Goal: Task Accomplishment & Management: Use online tool/utility

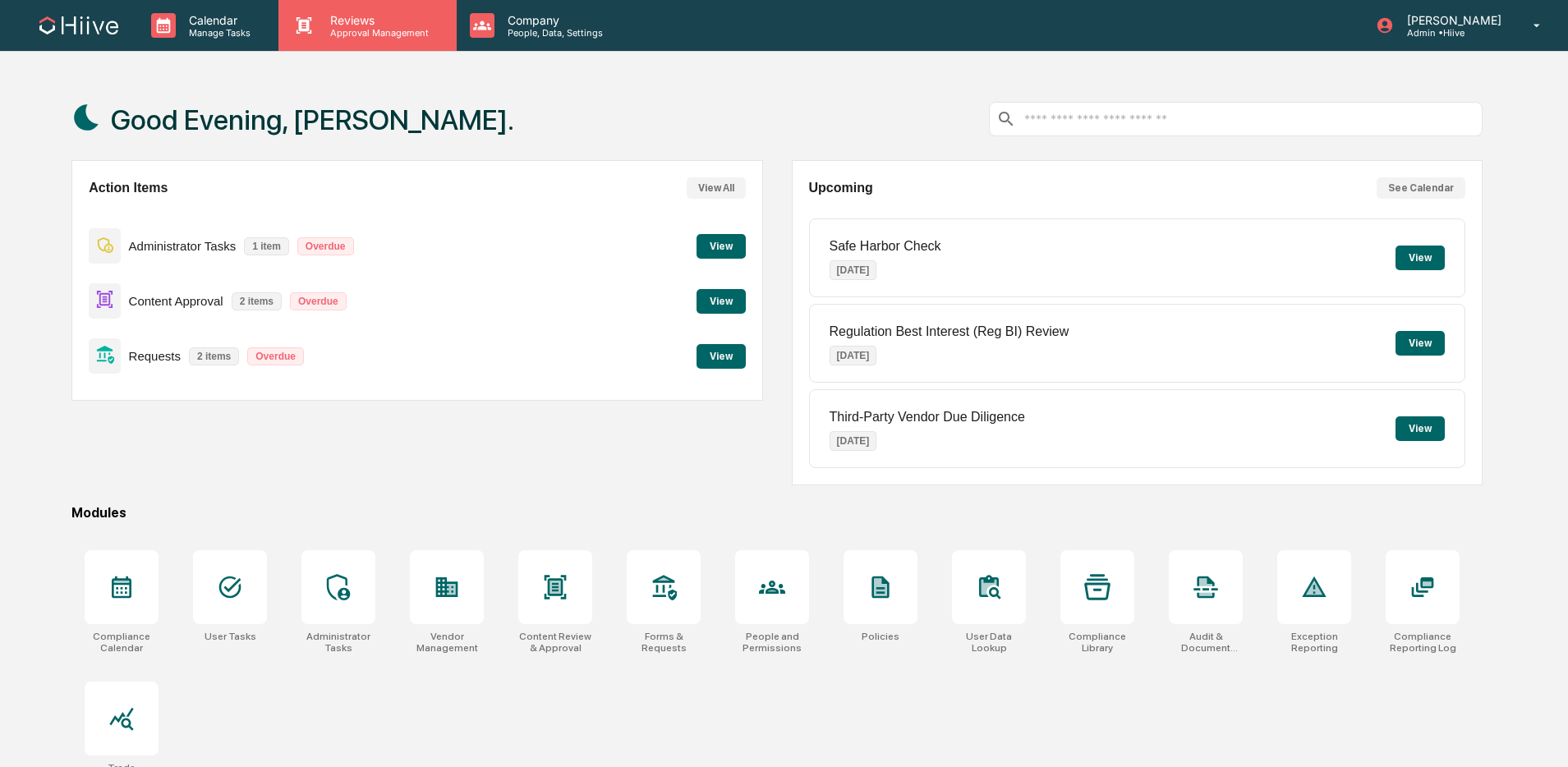
click at [413, 37] on p "Approval Management" at bounding box center [377, 33] width 120 height 12
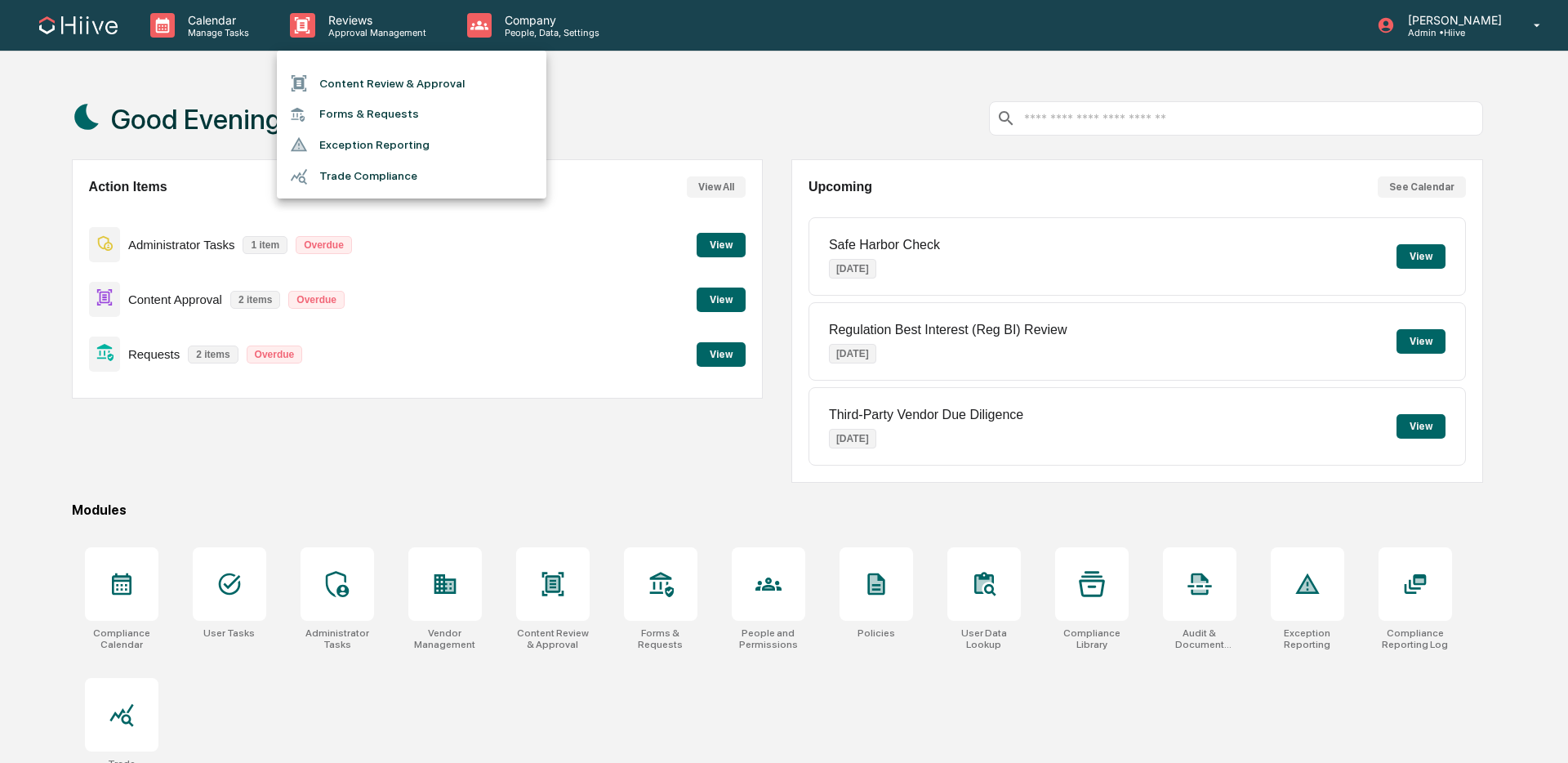
click at [393, 75] on li "Content Review & Approval" at bounding box center [412, 83] width 270 height 31
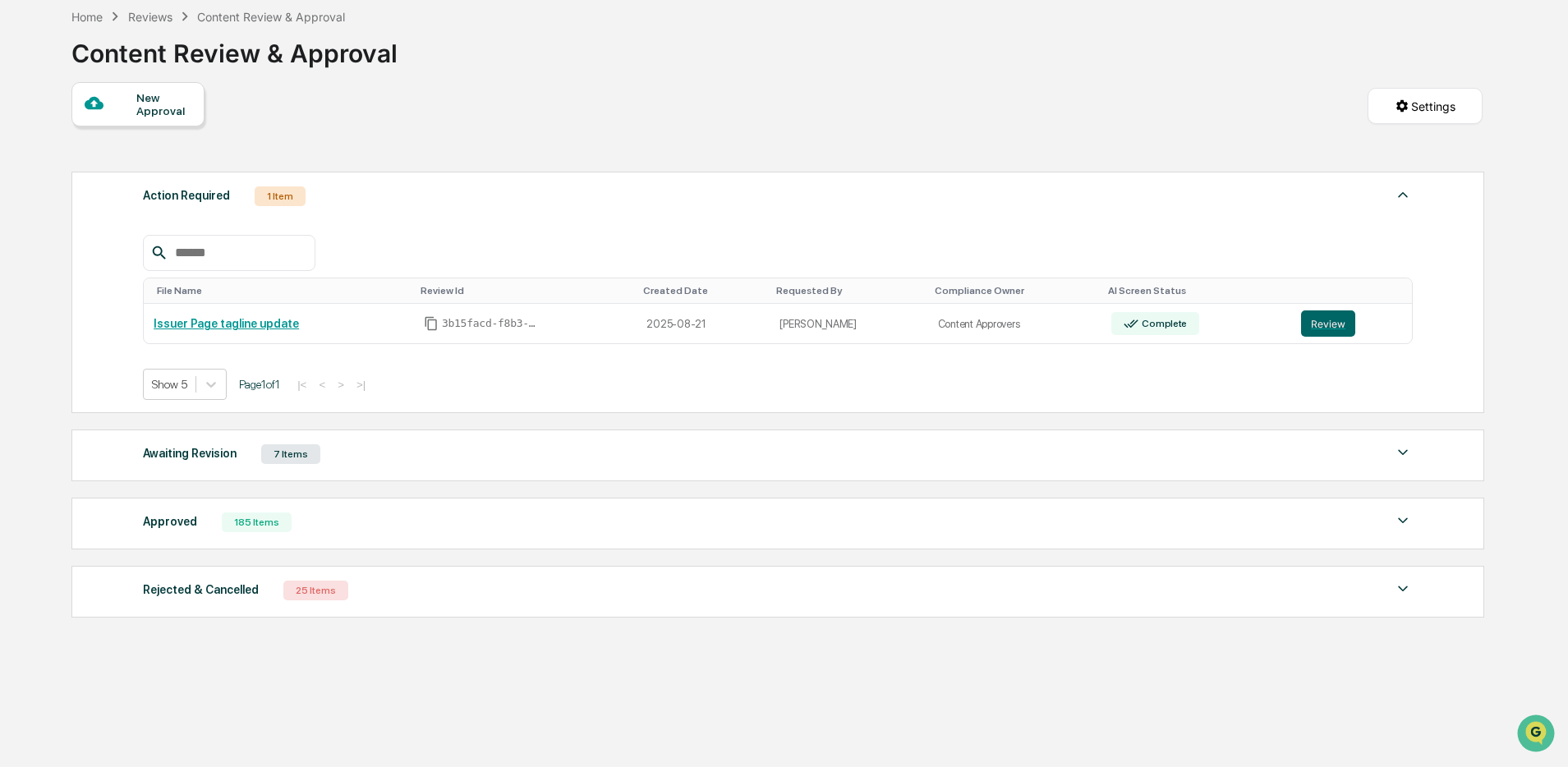
scroll to position [84, 0]
click at [390, 527] on div "Approved 185 Items" at bounding box center [778, 522] width 1270 height 23
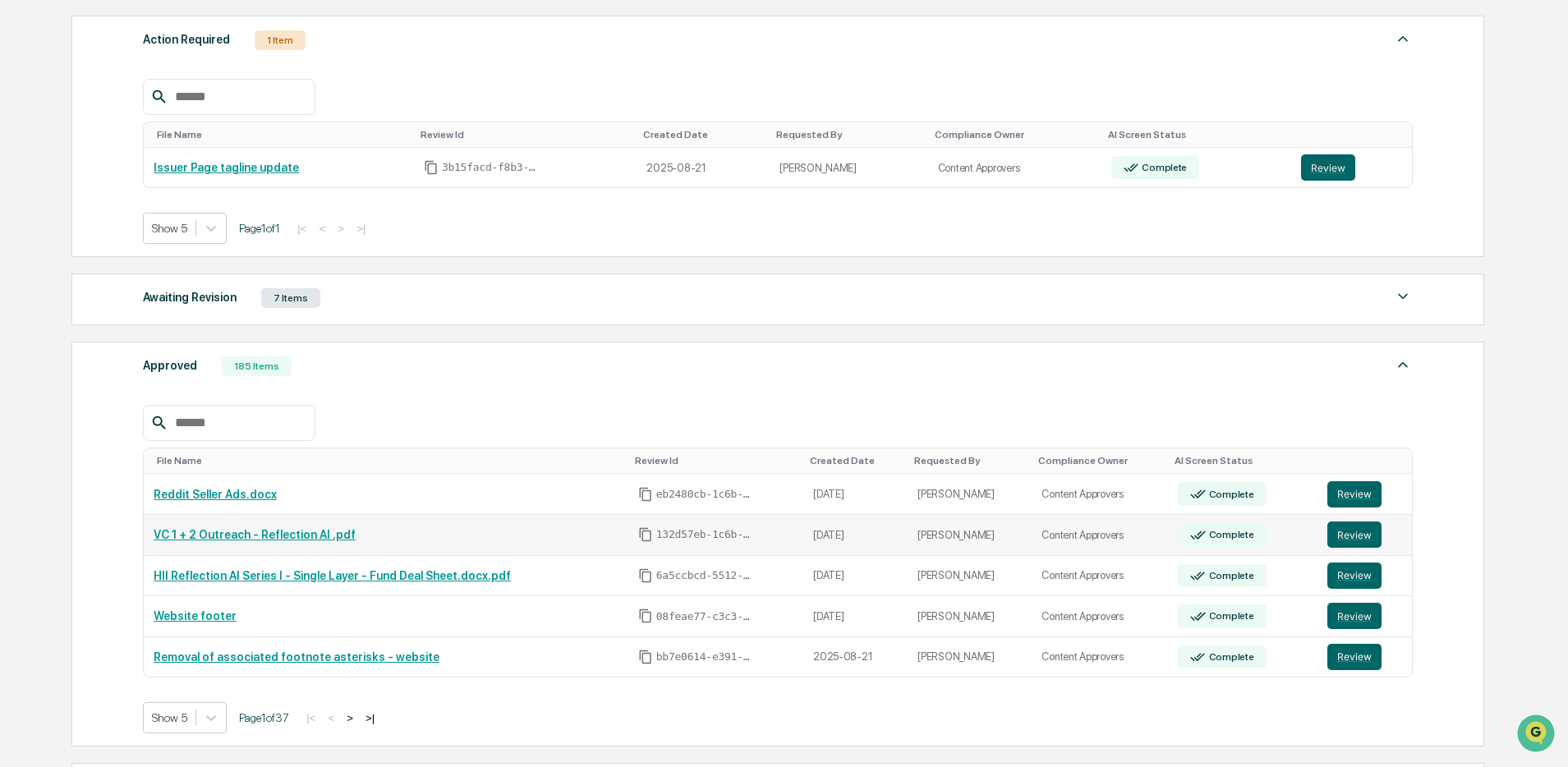
scroll to position [240, 0]
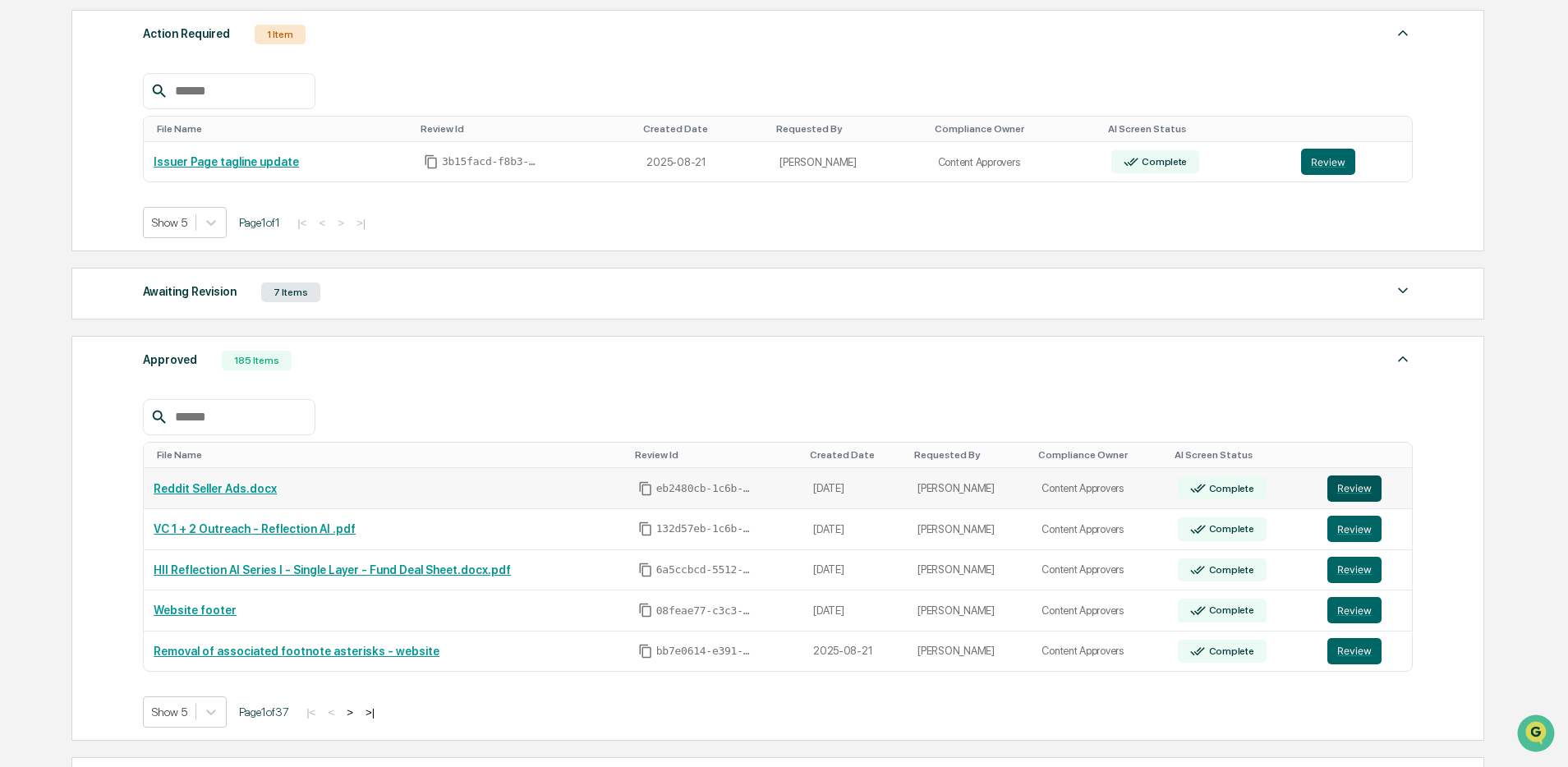
click at [1371, 501] on button "Review" at bounding box center [1355, 488] width 54 height 26
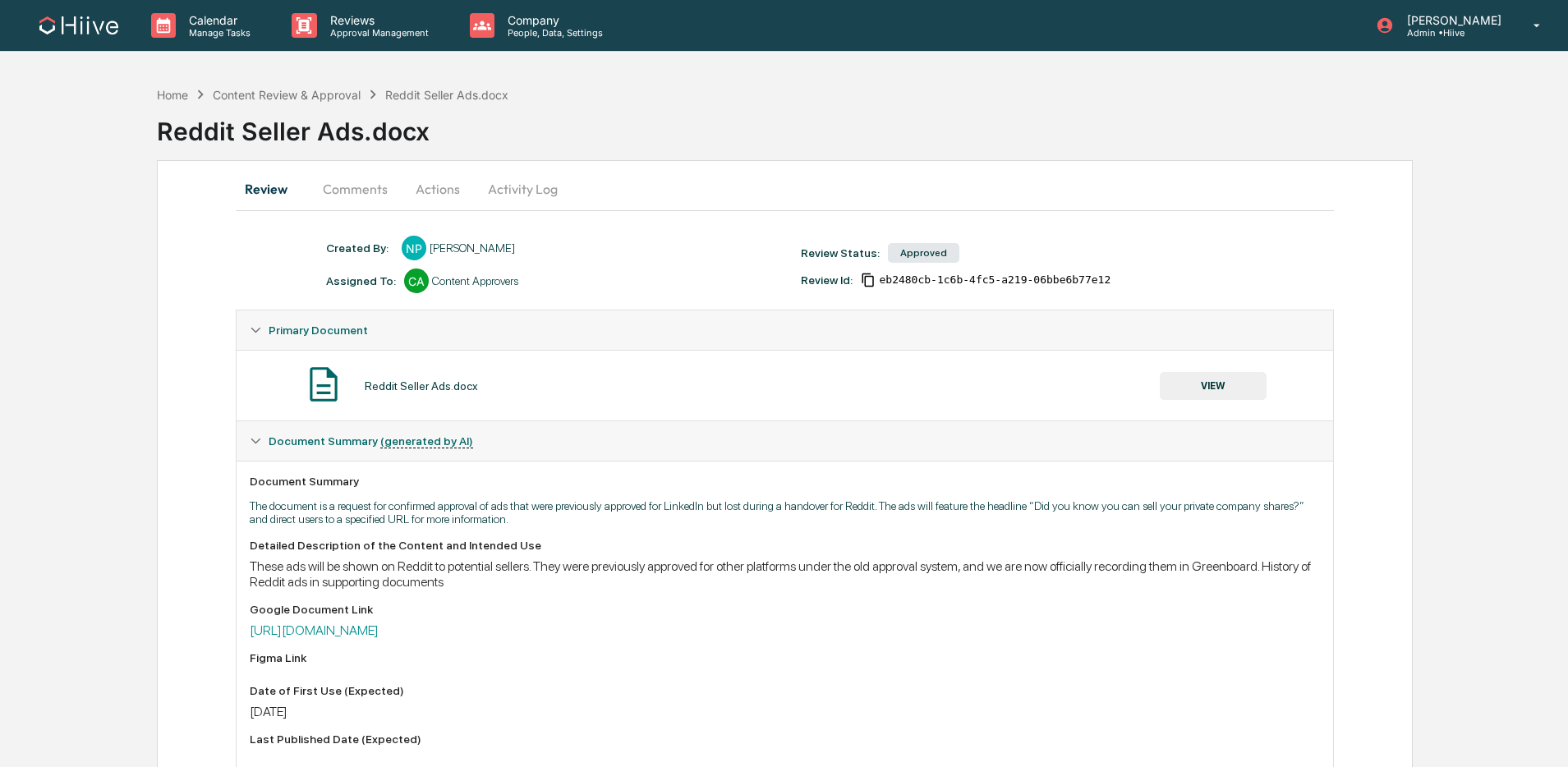
click at [363, 178] on button "Comments" at bounding box center [355, 189] width 91 height 39
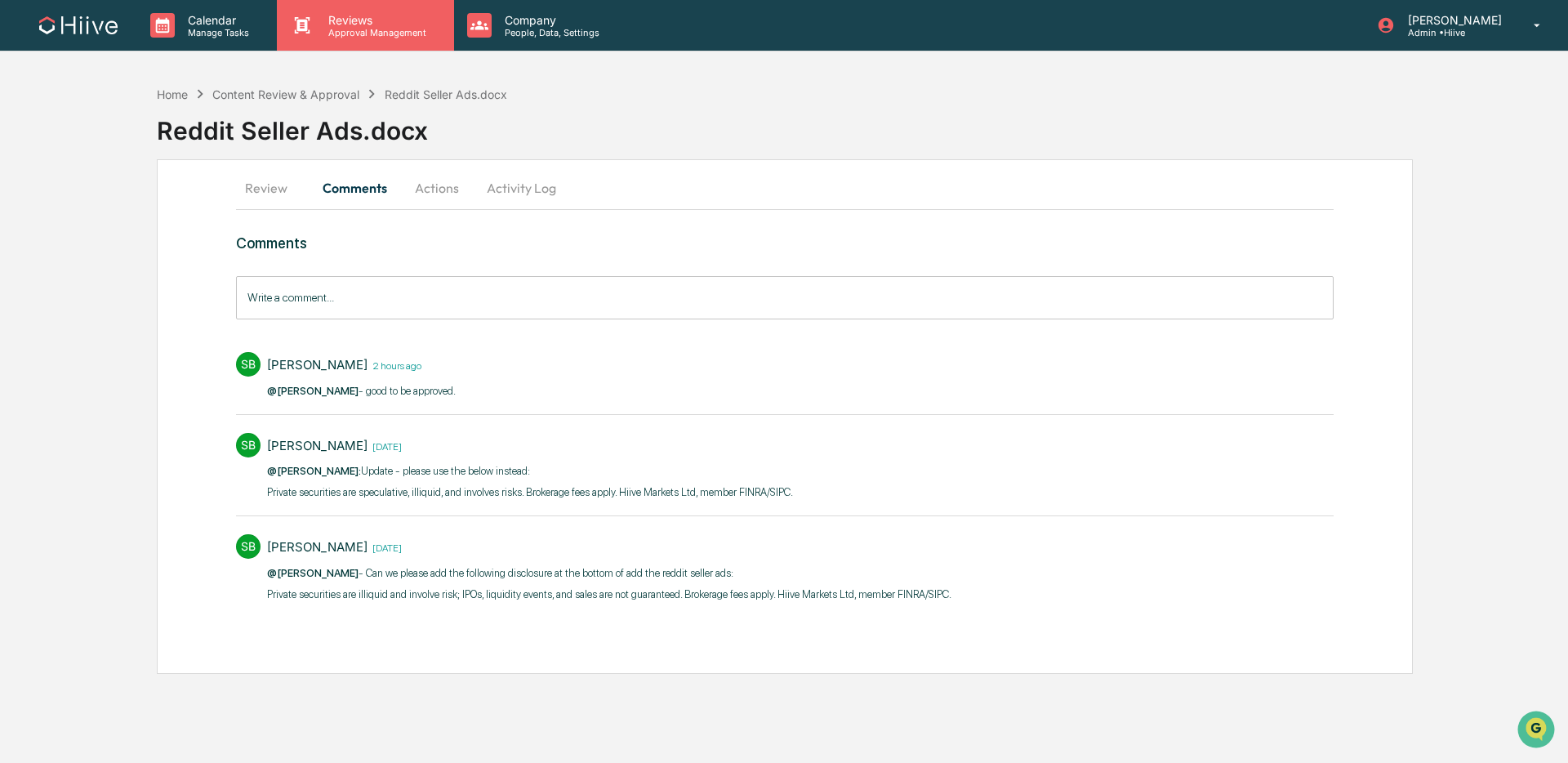
click at [401, 20] on p "Reviews" at bounding box center [375, 20] width 119 height 14
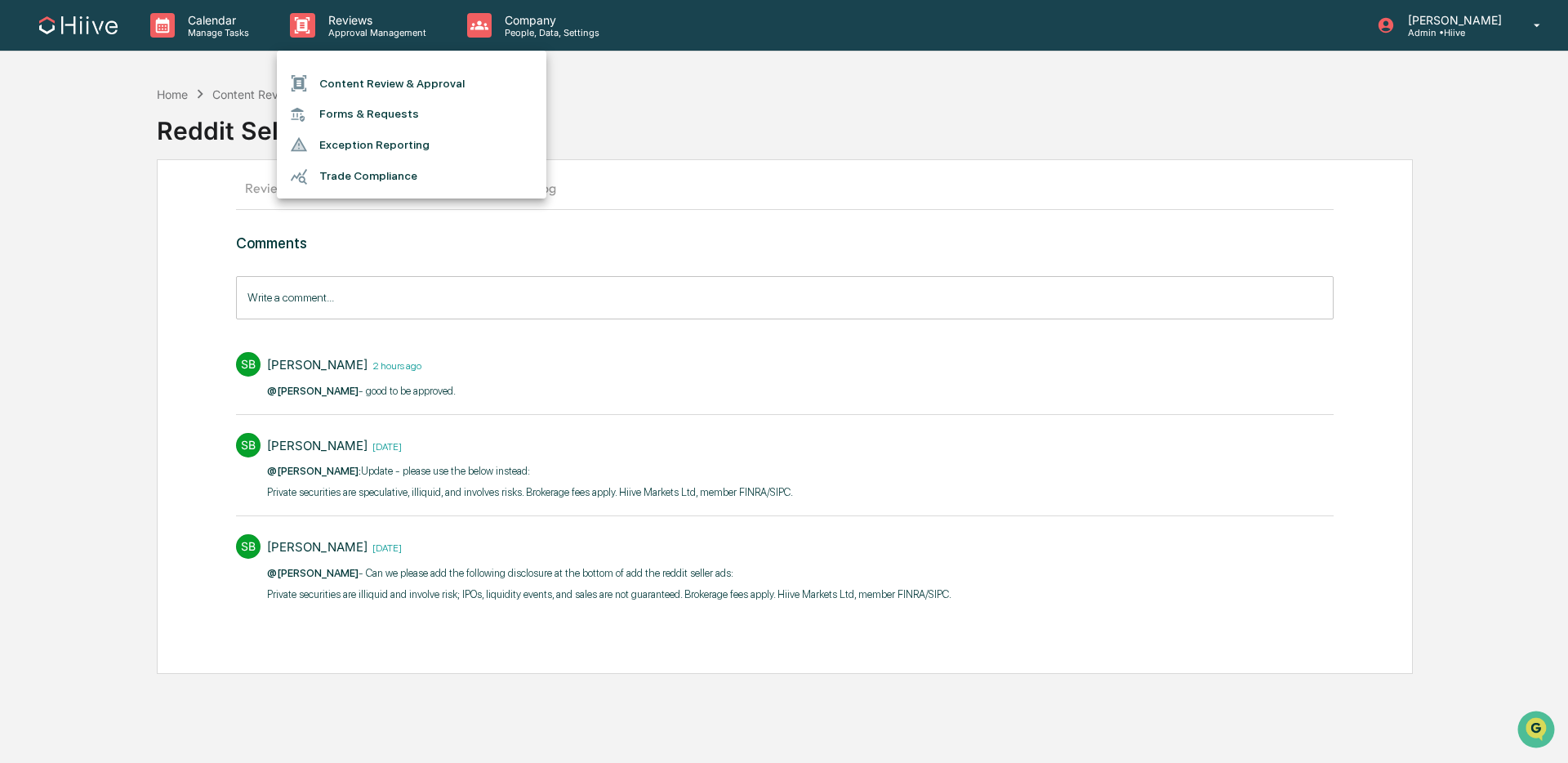
click at [399, 80] on li "Content Review & Approval" at bounding box center [412, 83] width 270 height 31
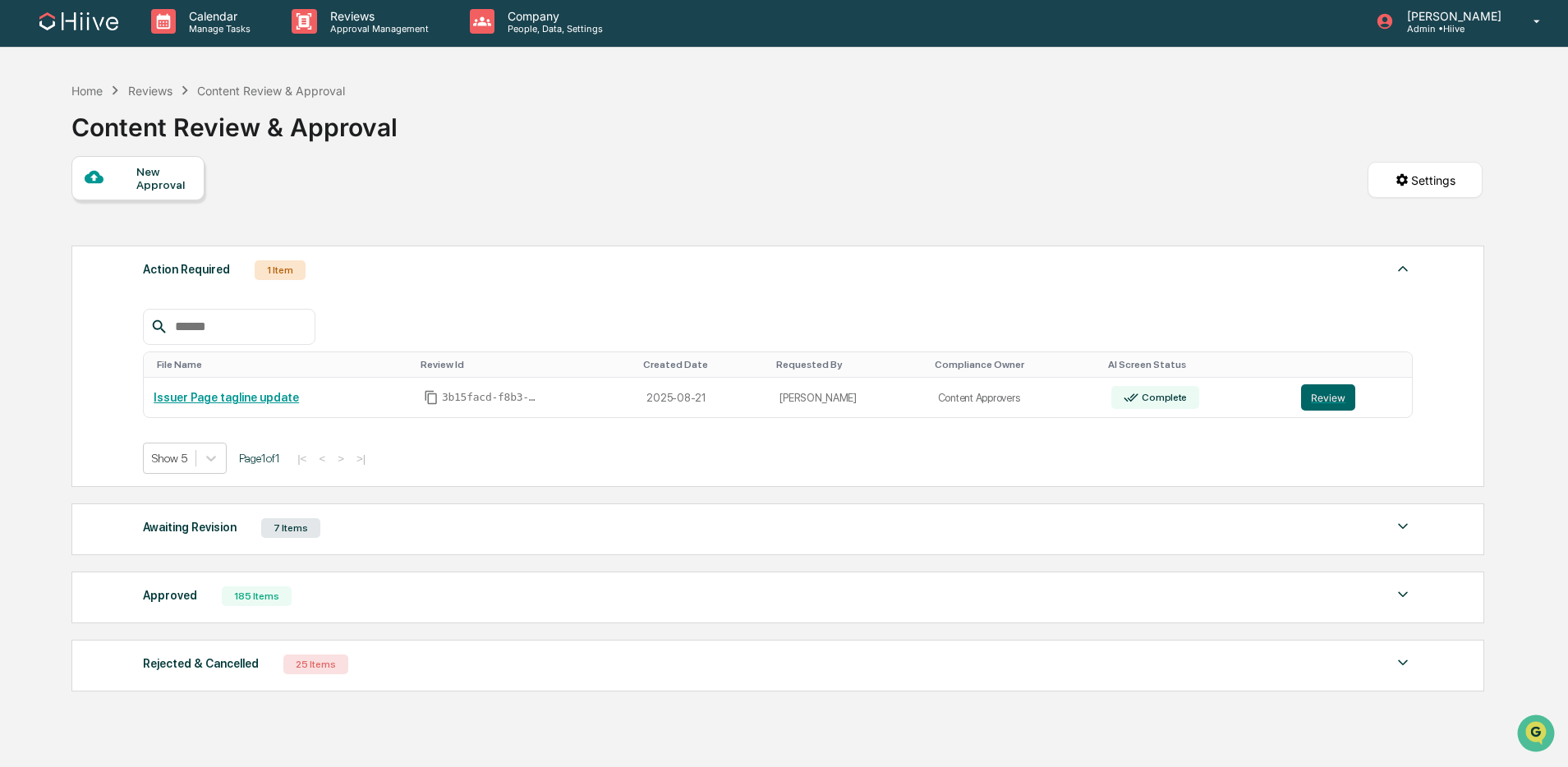
scroll to position [2, 0]
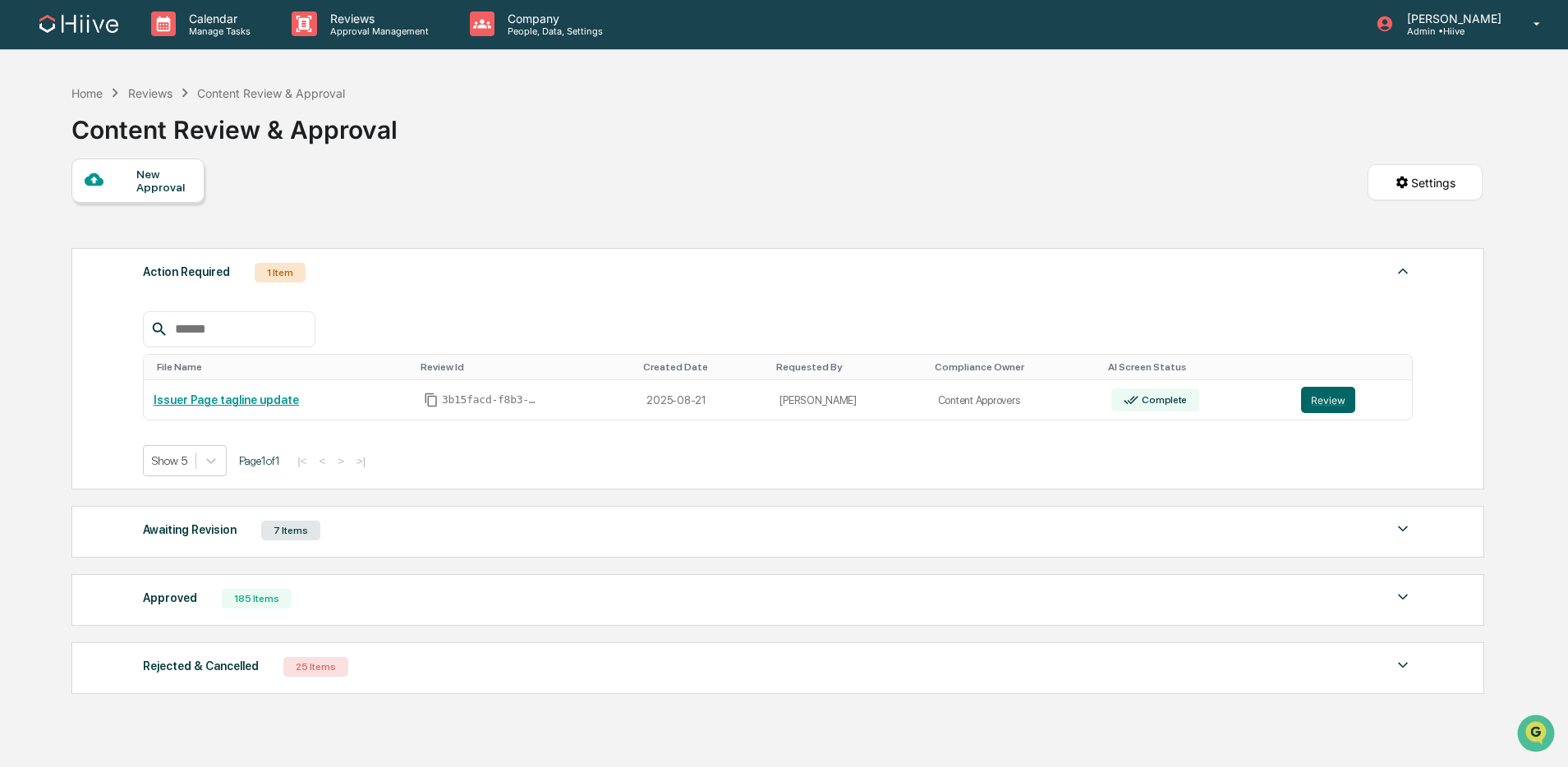
click at [330, 547] on div "Awaiting Revision 7 Items File Name Review Id Created Date Requested By Complia…" at bounding box center [778, 531] width 1413 height 52
click at [395, 608] on div "Approved 185 Items" at bounding box center [778, 598] width 1270 height 23
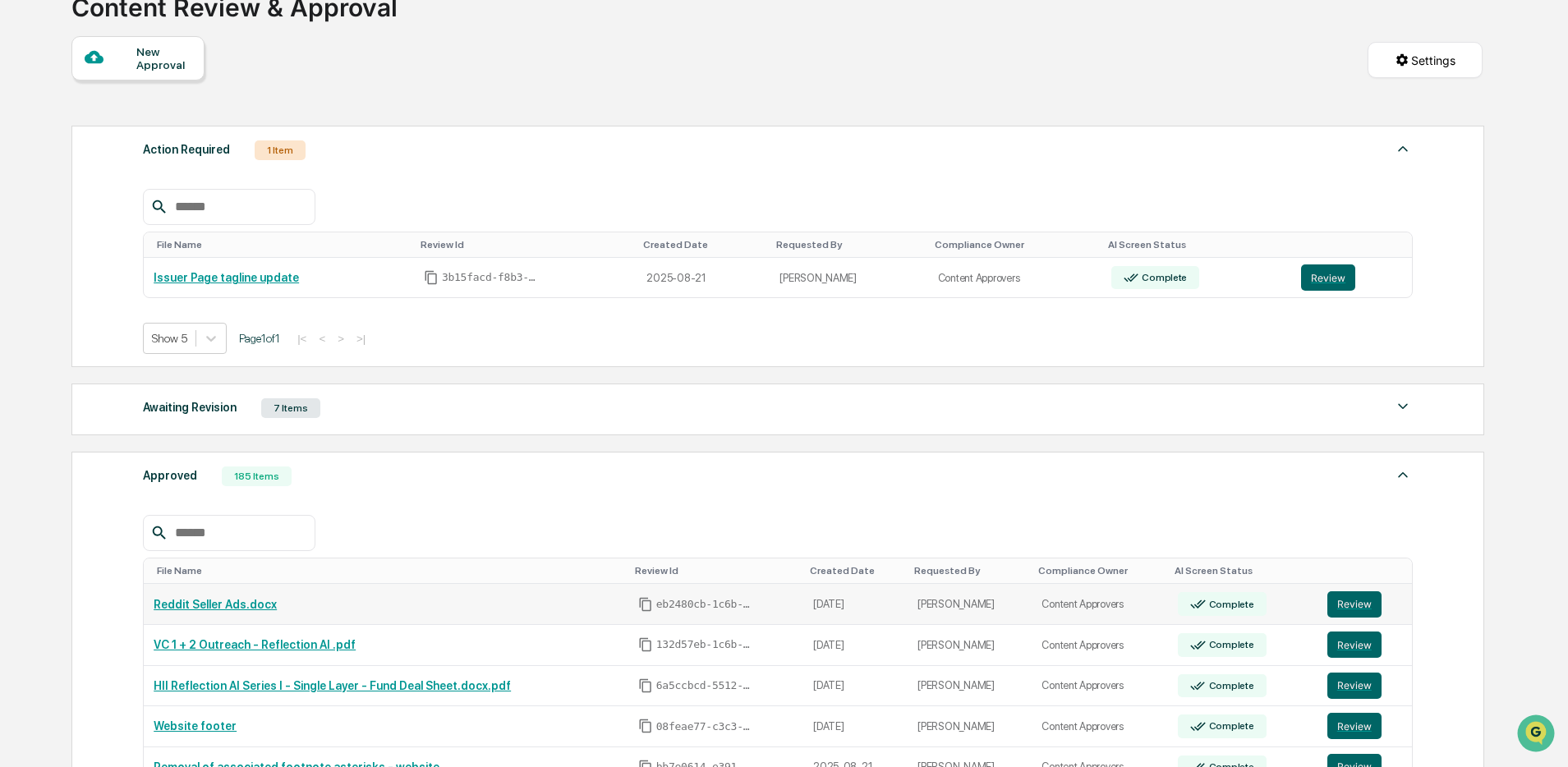
scroll to position [118, 0]
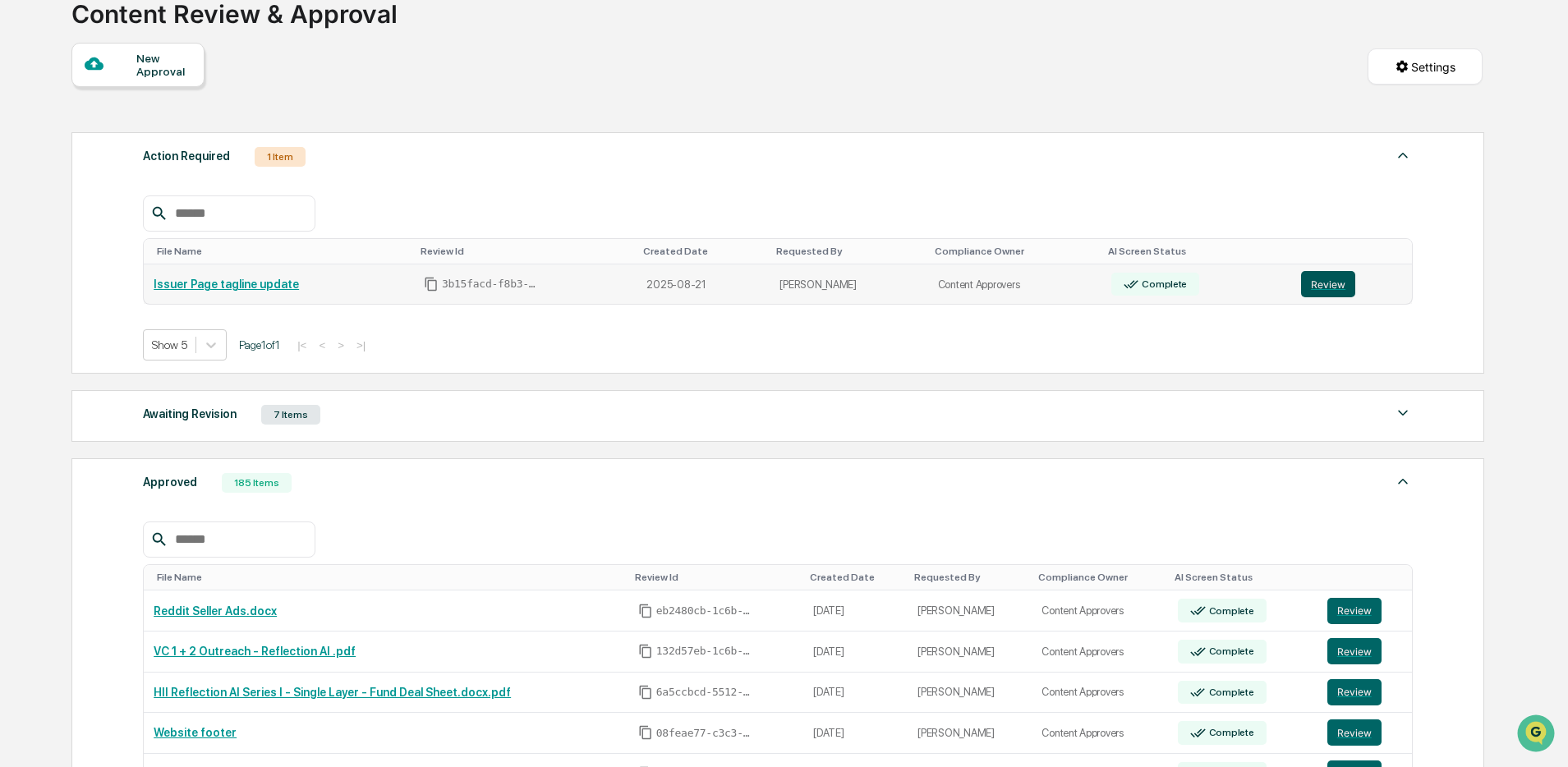
click at [1318, 293] on button "Review" at bounding box center [1329, 284] width 54 height 26
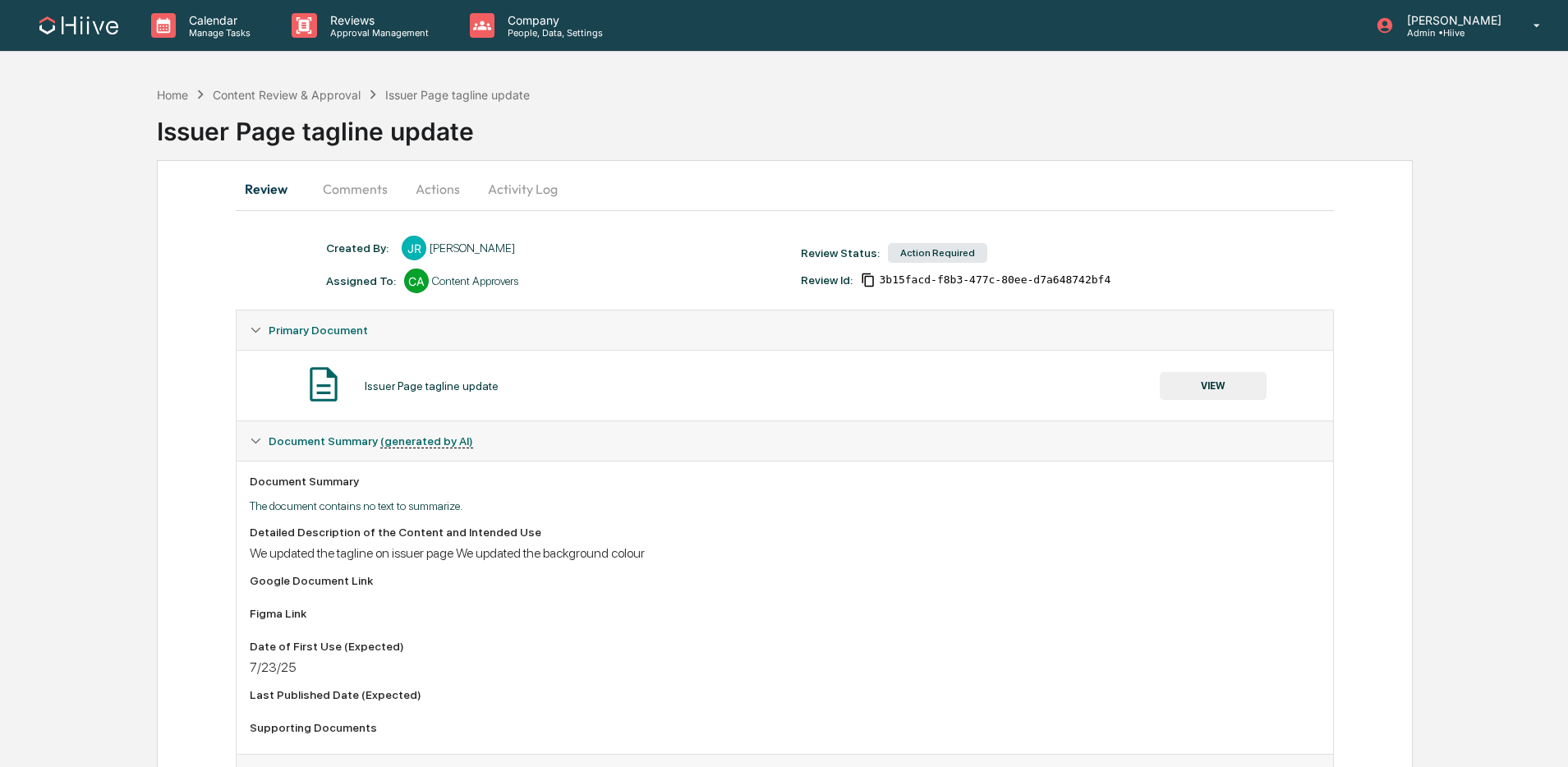
click at [375, 194] on button "Comments" at bounding box center [355, 189] width 91 height 39
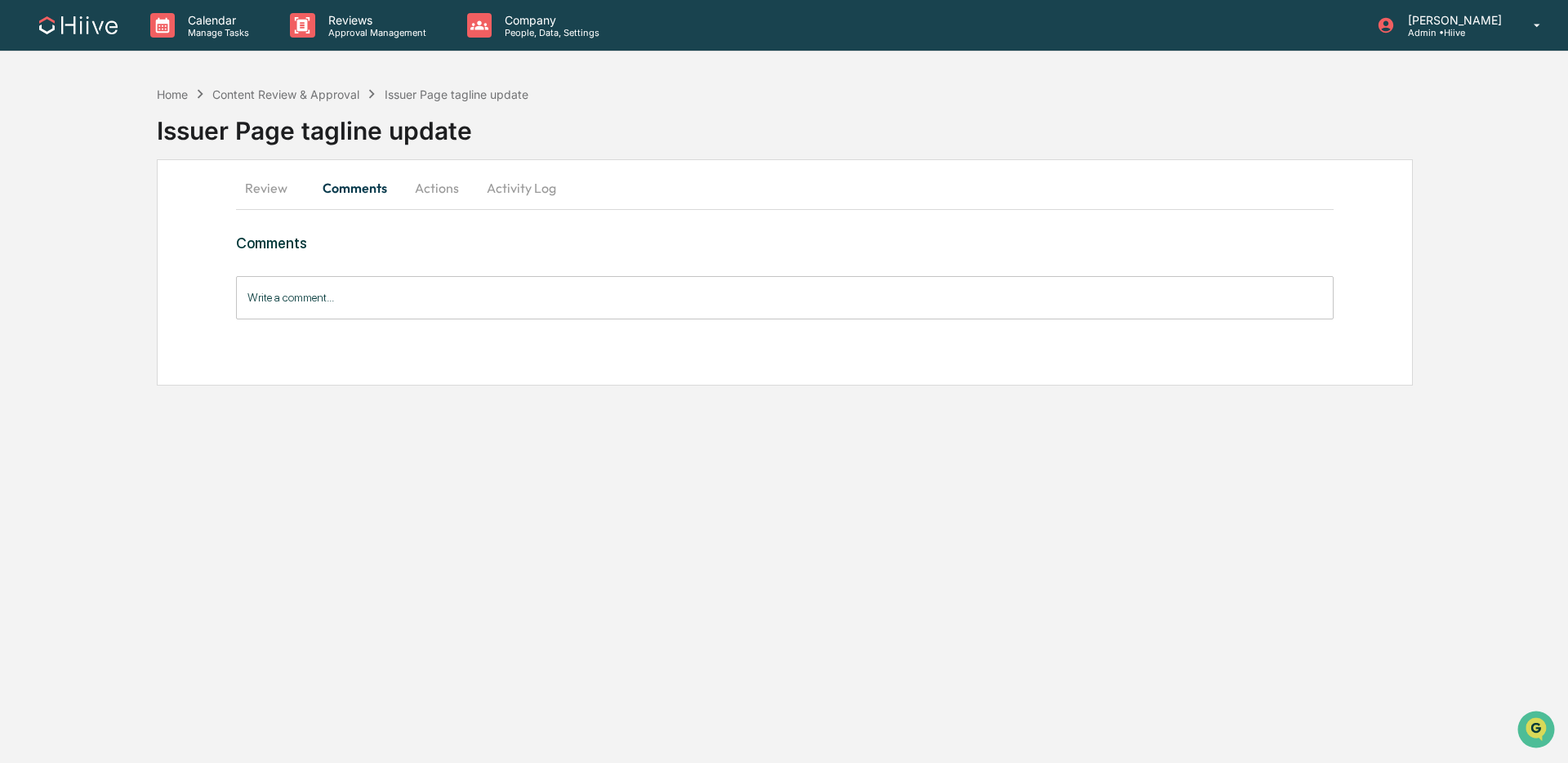
click at [280, 192] on button "Review" at bounding box center [273, 188] width 74 height 39
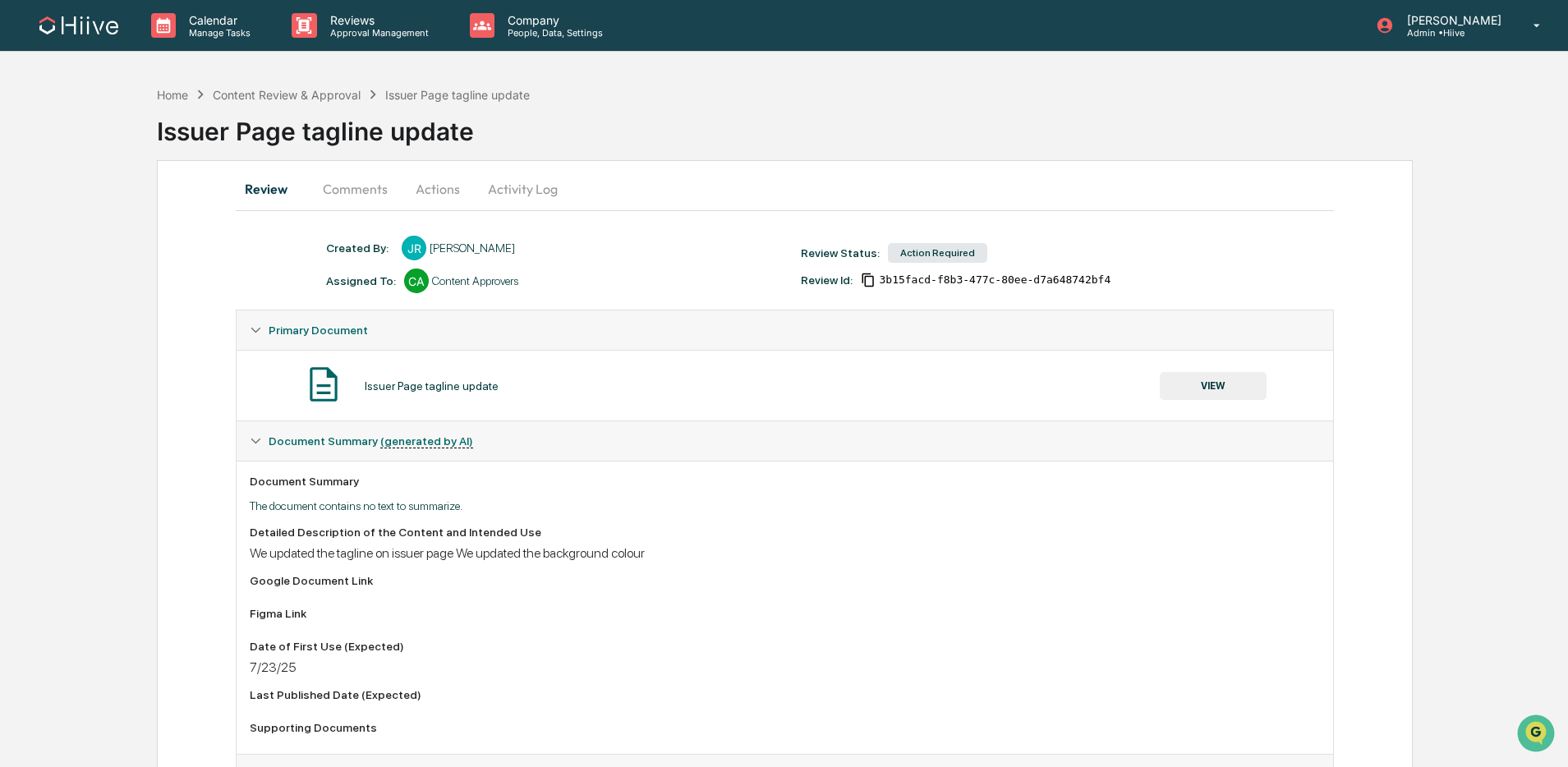
click at [370, 196] on button "Comments" at bounding box center [355, 189] width 91 height 39
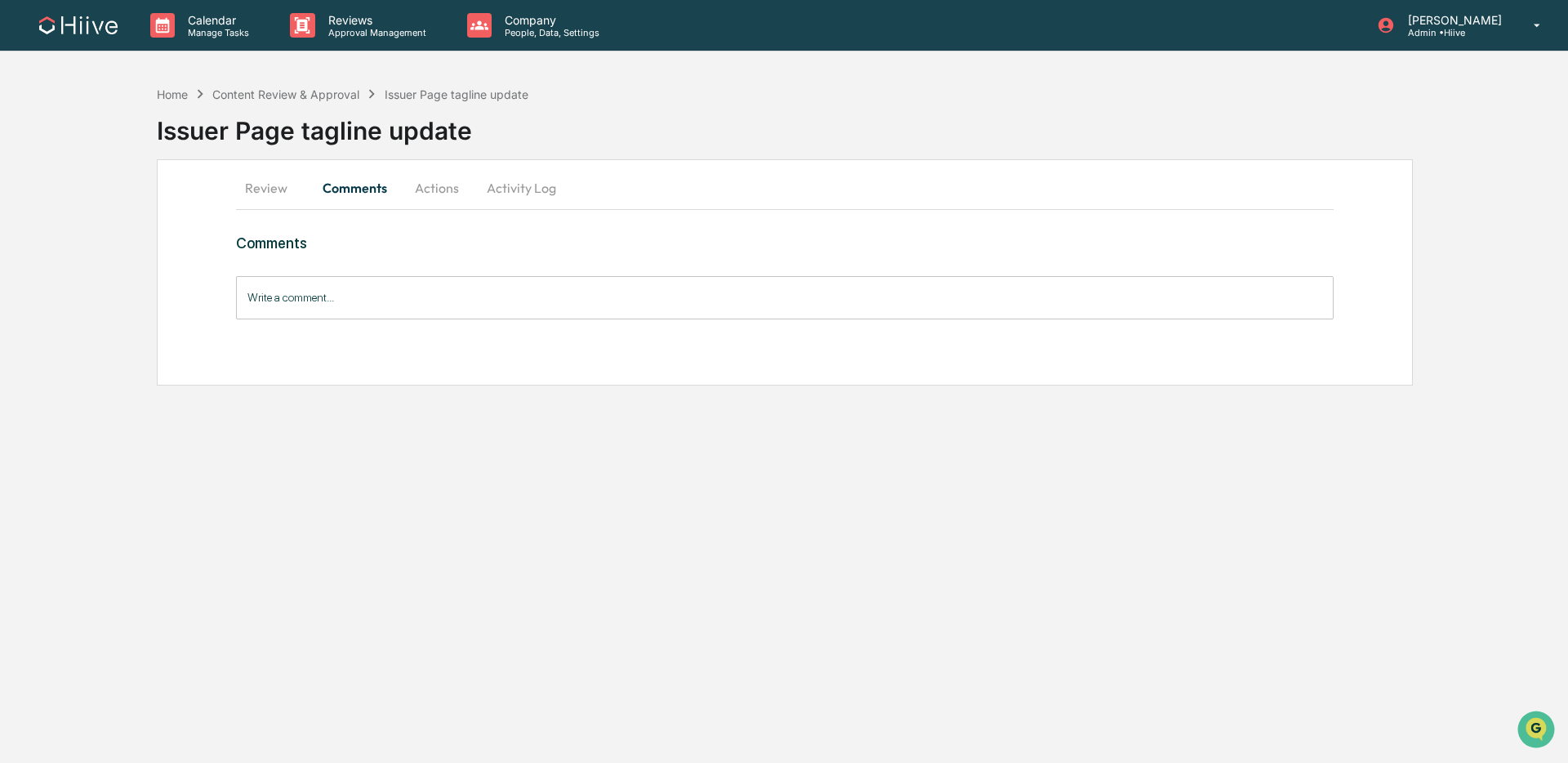
click at [249, 191] on button "Review" at bounding box center [273, 188] width 74 height 39
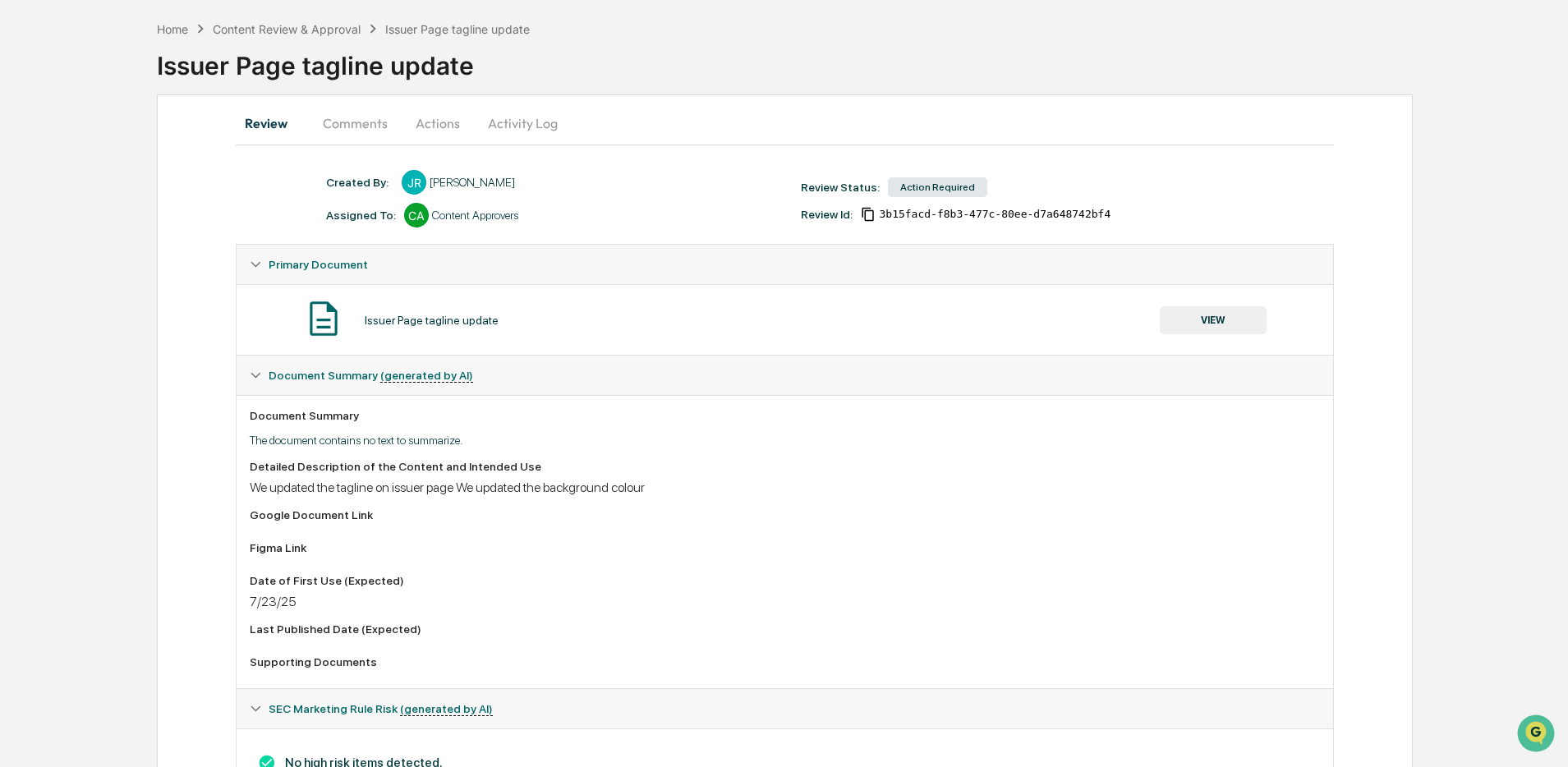
scroll to position [67, 0]
click at [1174, 318] on button "VIEW" at bounding box center [1214, 319] width 107 height 28
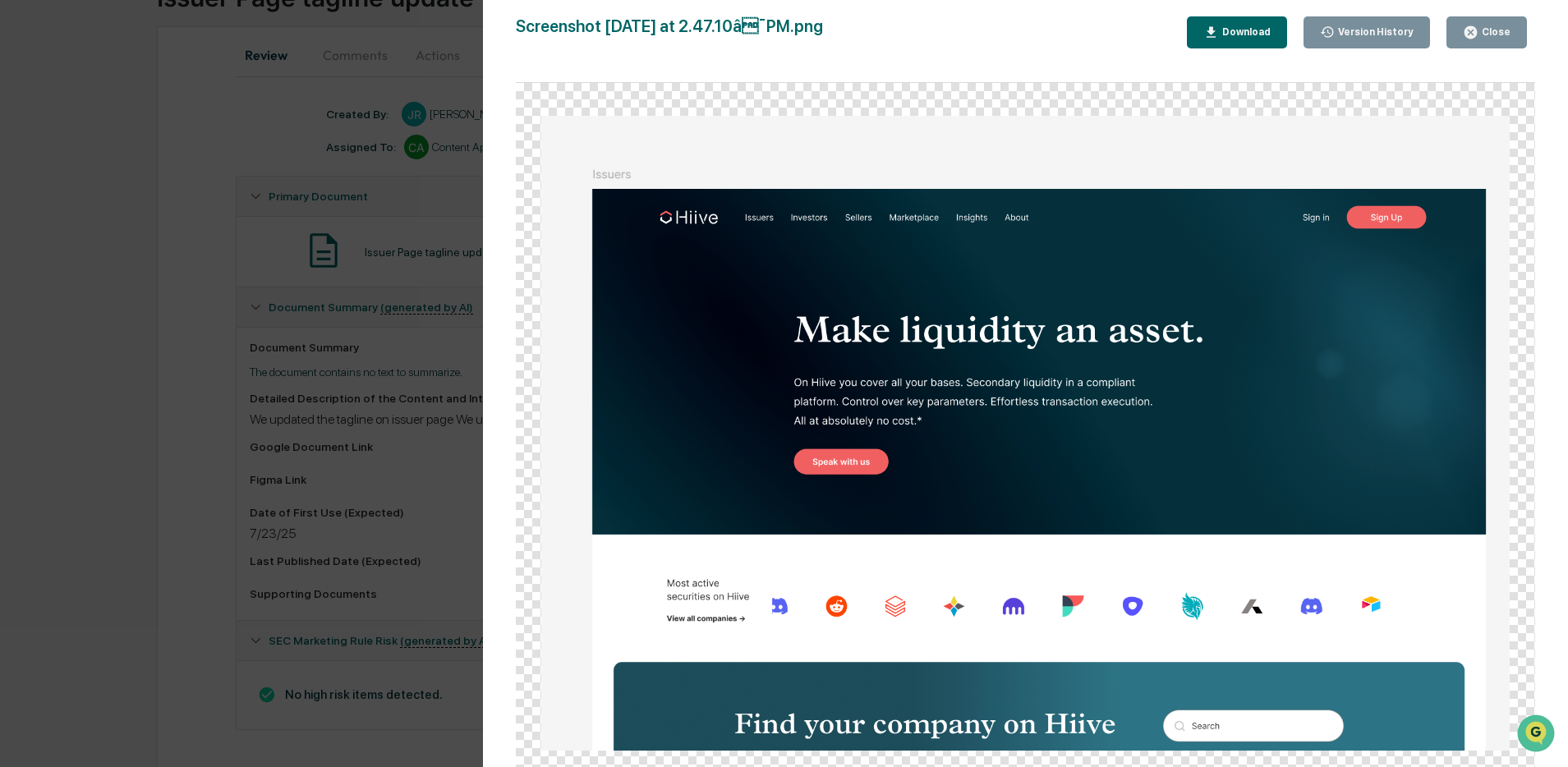
scroll to position [144, 0]
click at [1480, 35] on div "Close" at bounding box center [1494, 32] width 32 height 12
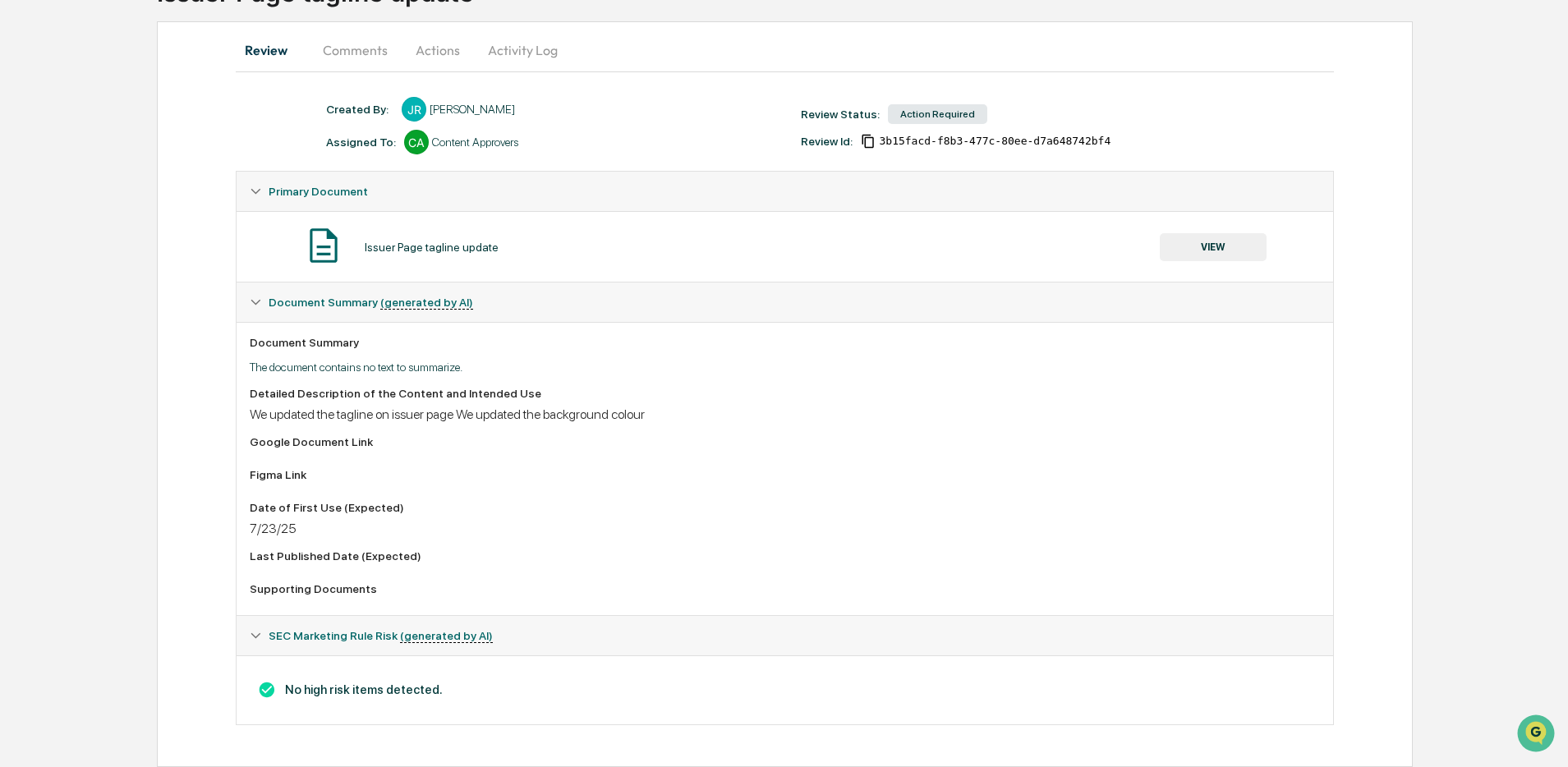
scroll to position [0, 0]
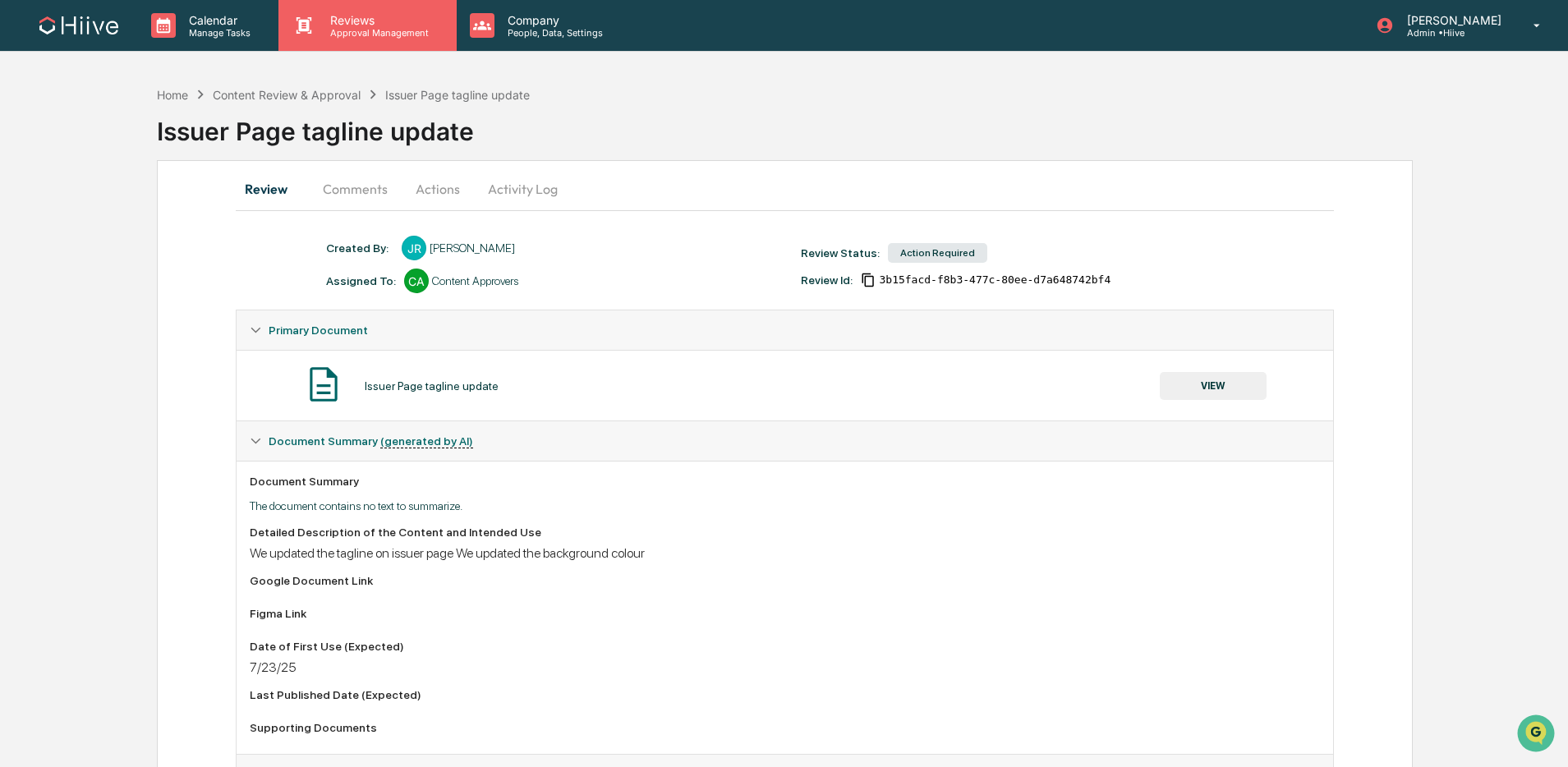
click at [386, 38] on div "Reviews Approval Management" at bounding box center [368, 25] width 178 height 51
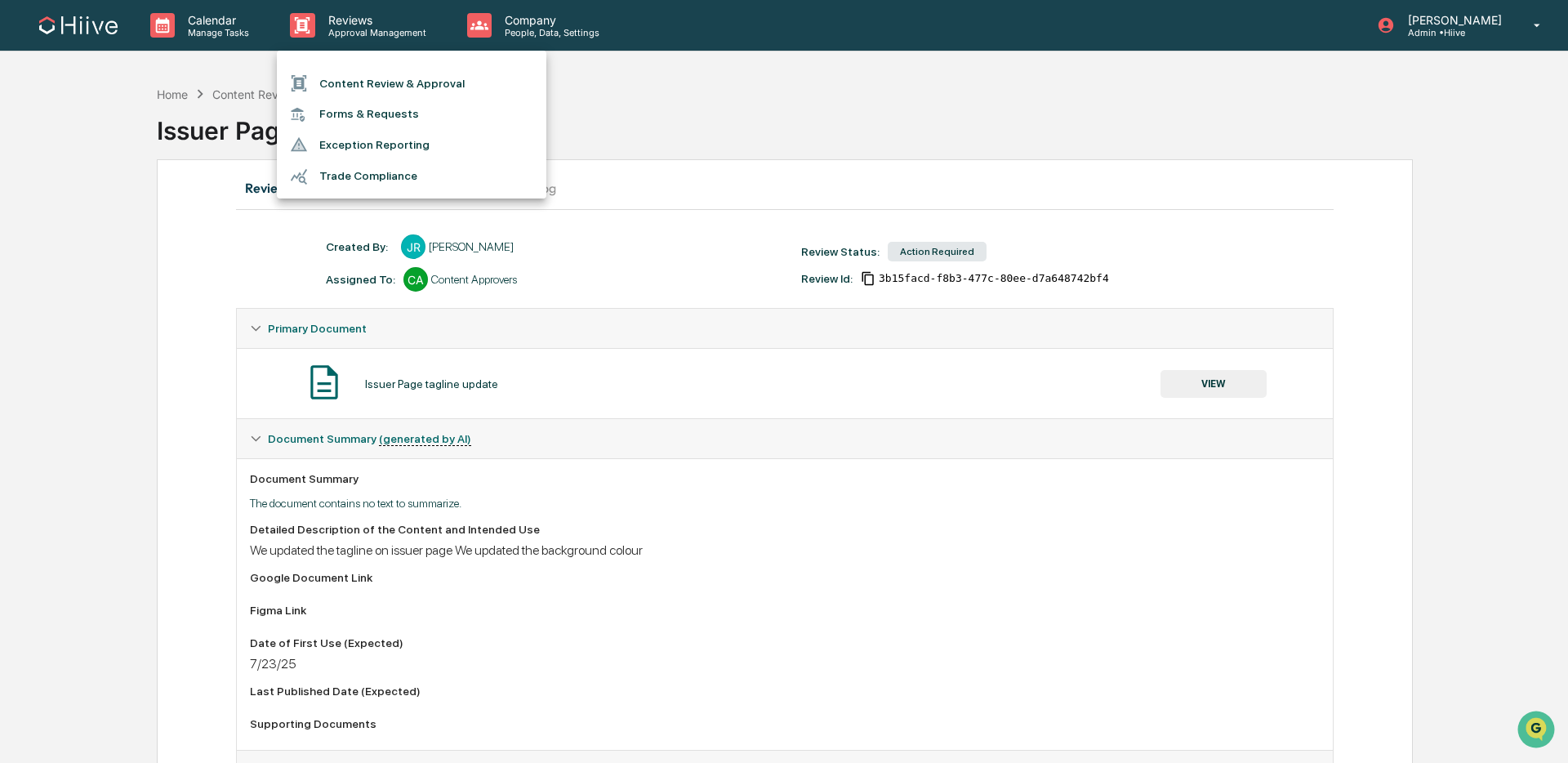
click at [388, 88] on li "Content Review & Approval" at bounding box center [412, 83] width 270 height 31
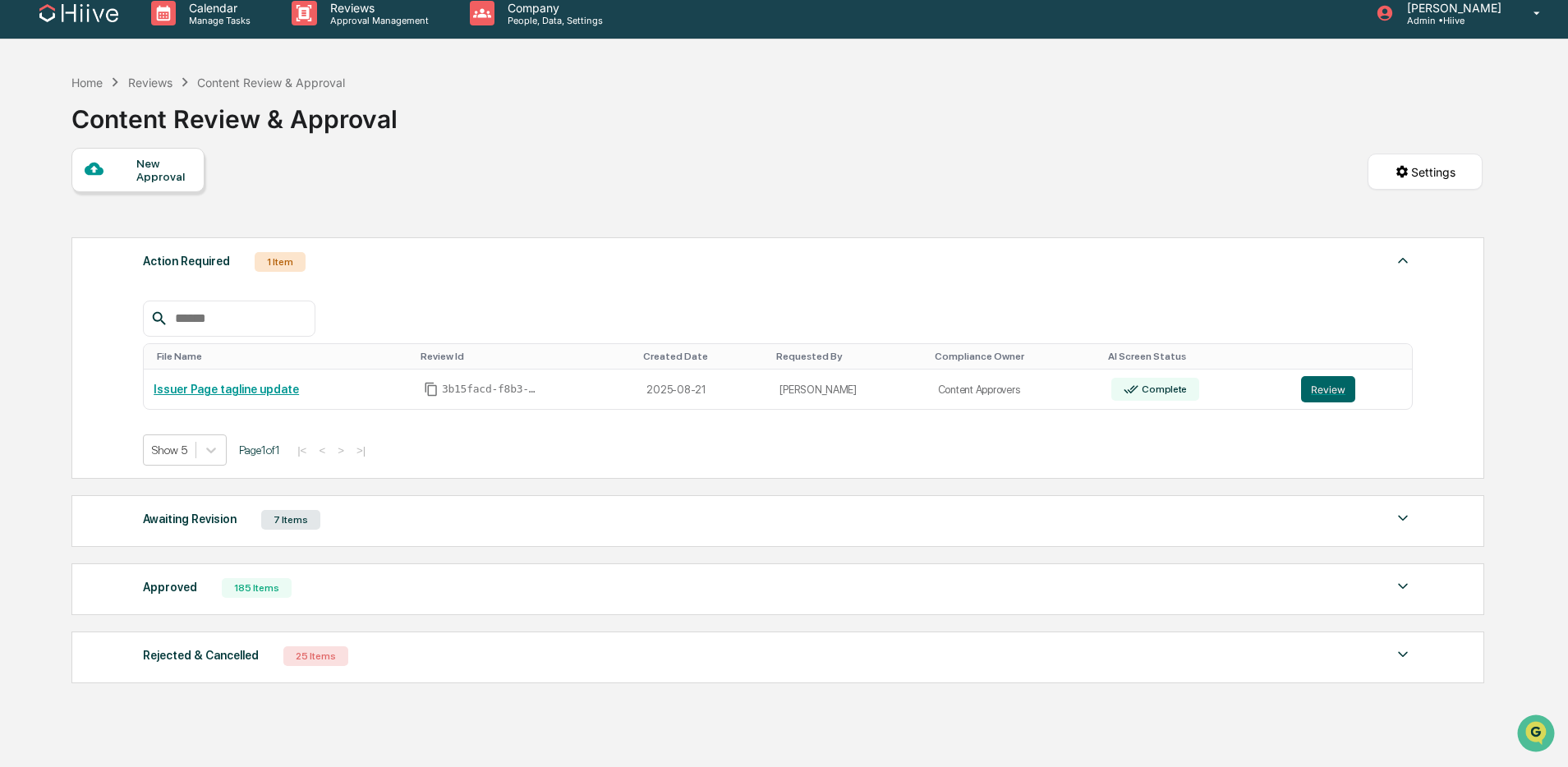
scroll to position [35, 0]
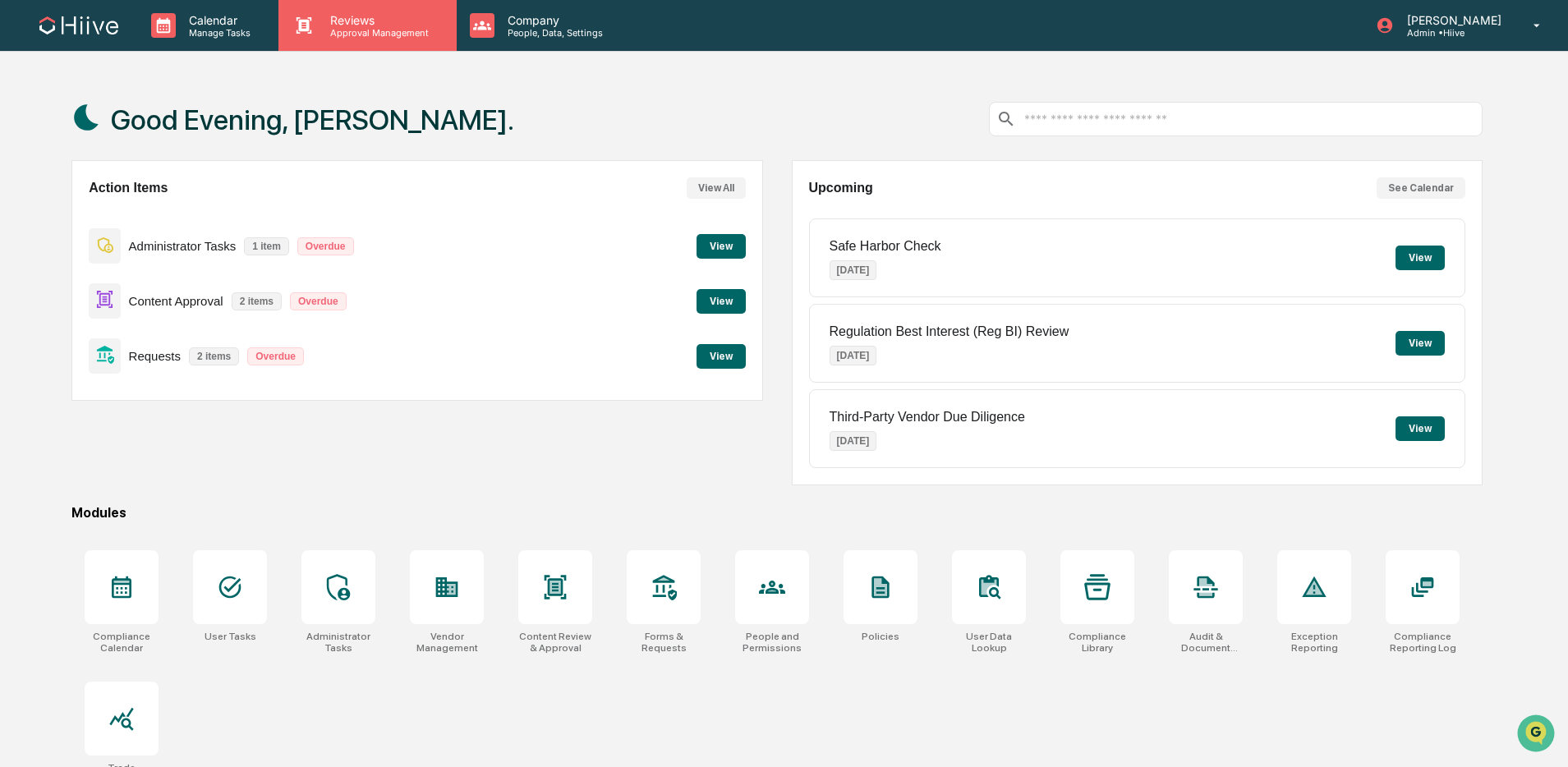
click at [378, 41] on div "Reviews Approval Management" at bounding box center [368, 25] width 178 height 51
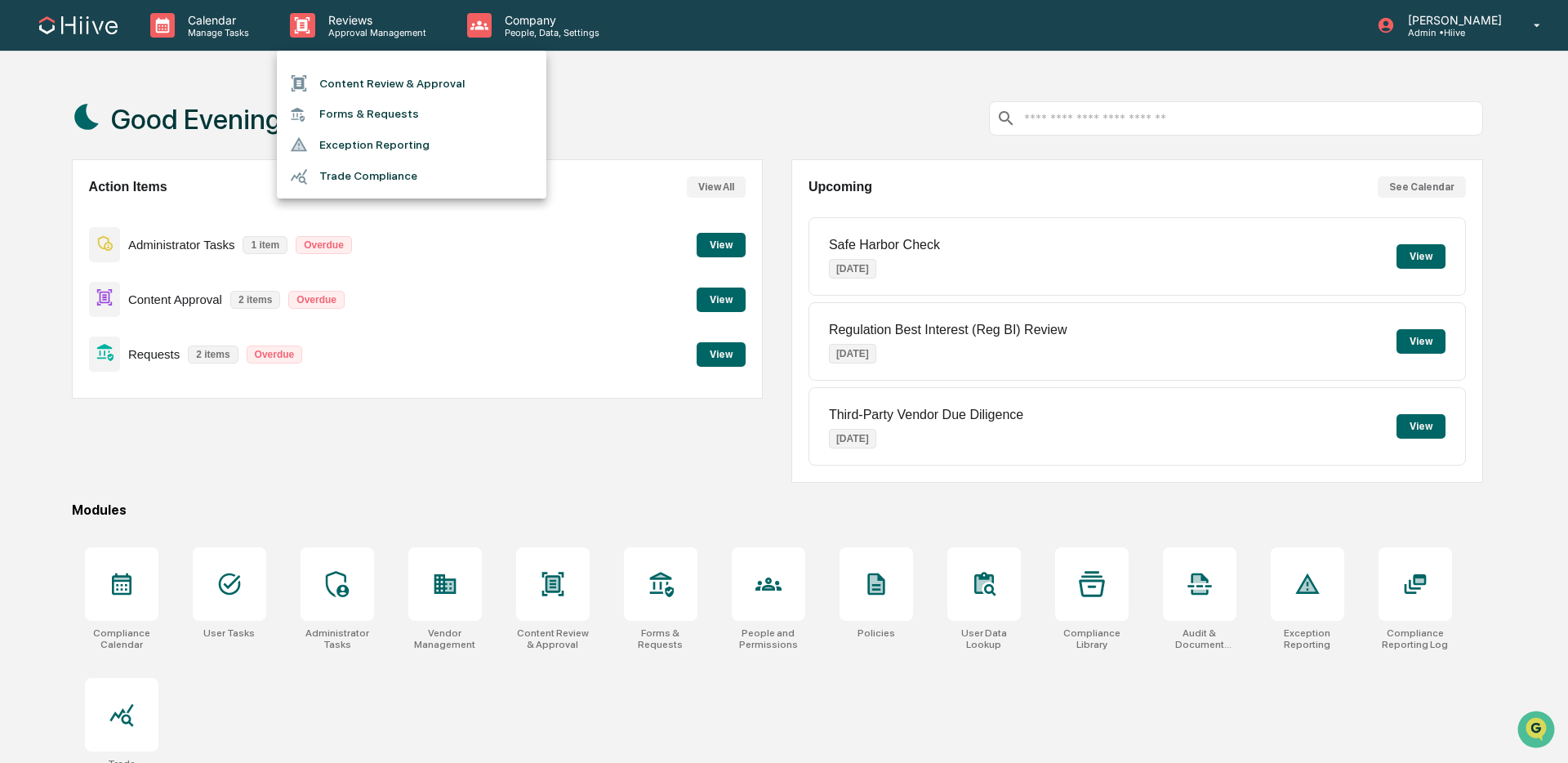
click at [374, 83] on li "Content Review & Approval" at bounding box center [412, 83] width 270 height 31
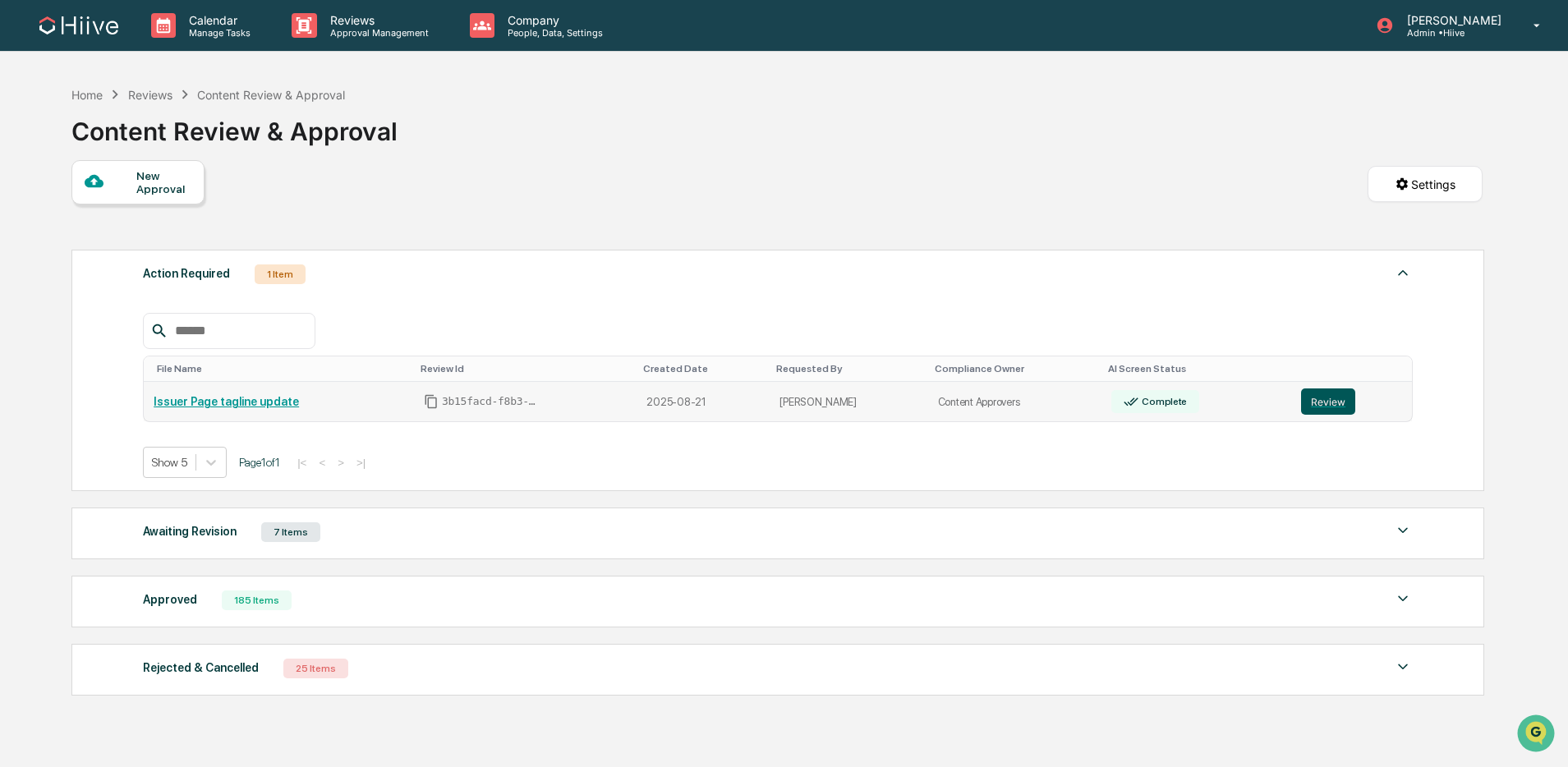
click at [1330, 398] on button "Review" at bounding box center [1329, 402] width 54 height 26
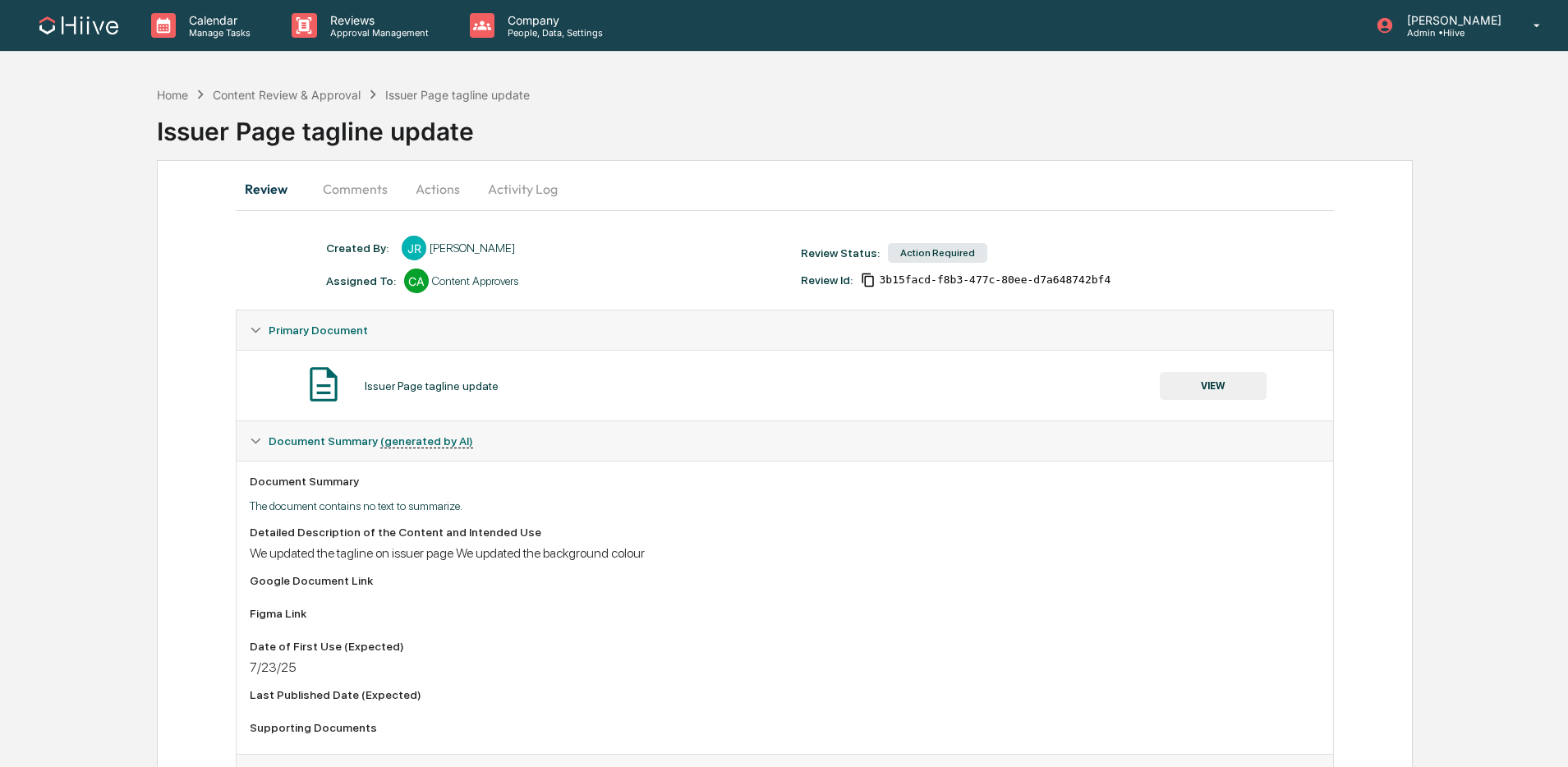
click at [354, 186] on button "Comments" at bounding box center [355, 189] width 91 height 39
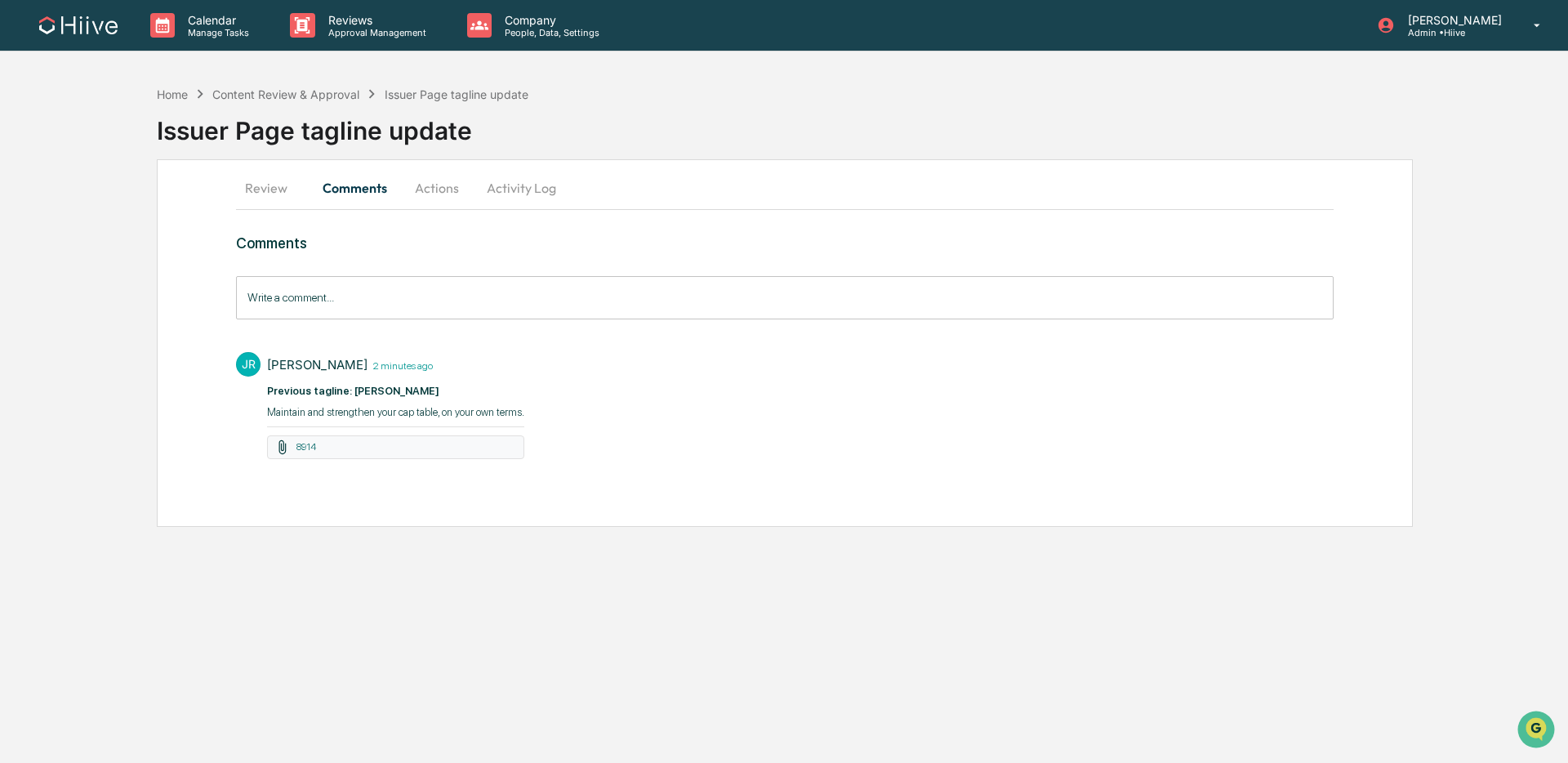
click at [323, 446] on div "8914" at bounding box center [396, 447] width 258 height 24
click at [287, 448] on icon at bounding box center [282, 447] width 16 height 16
click at [313, 447] on link "8914" at bounding box center [307, 447] width 20 height 11
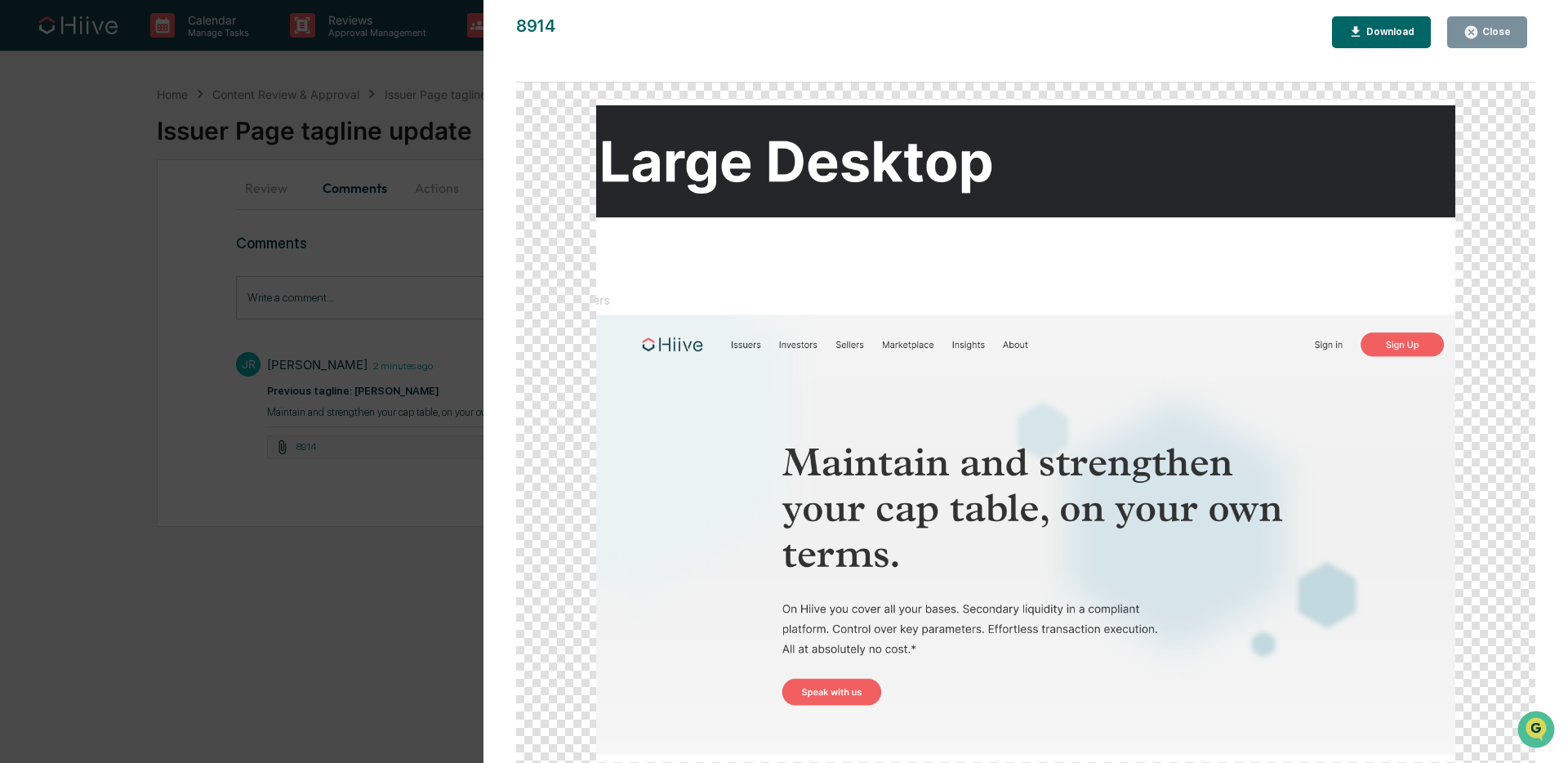
click at [1486, 28] on div "Close" at bounding box center [1494, 32] width 32 height 11
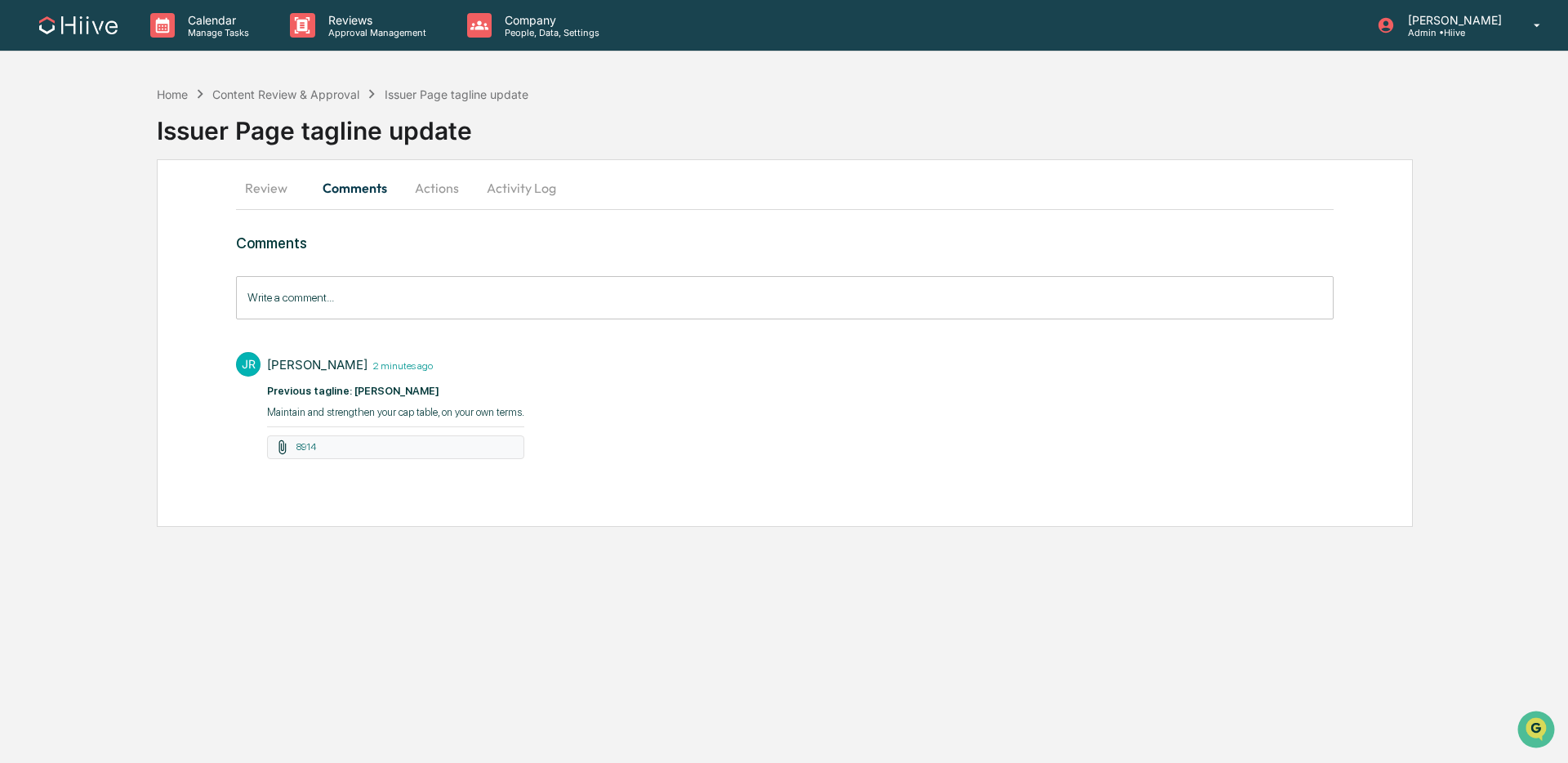
click at [253, 186] on button "Review" at bounding box center [273, 188] width 74 height 39
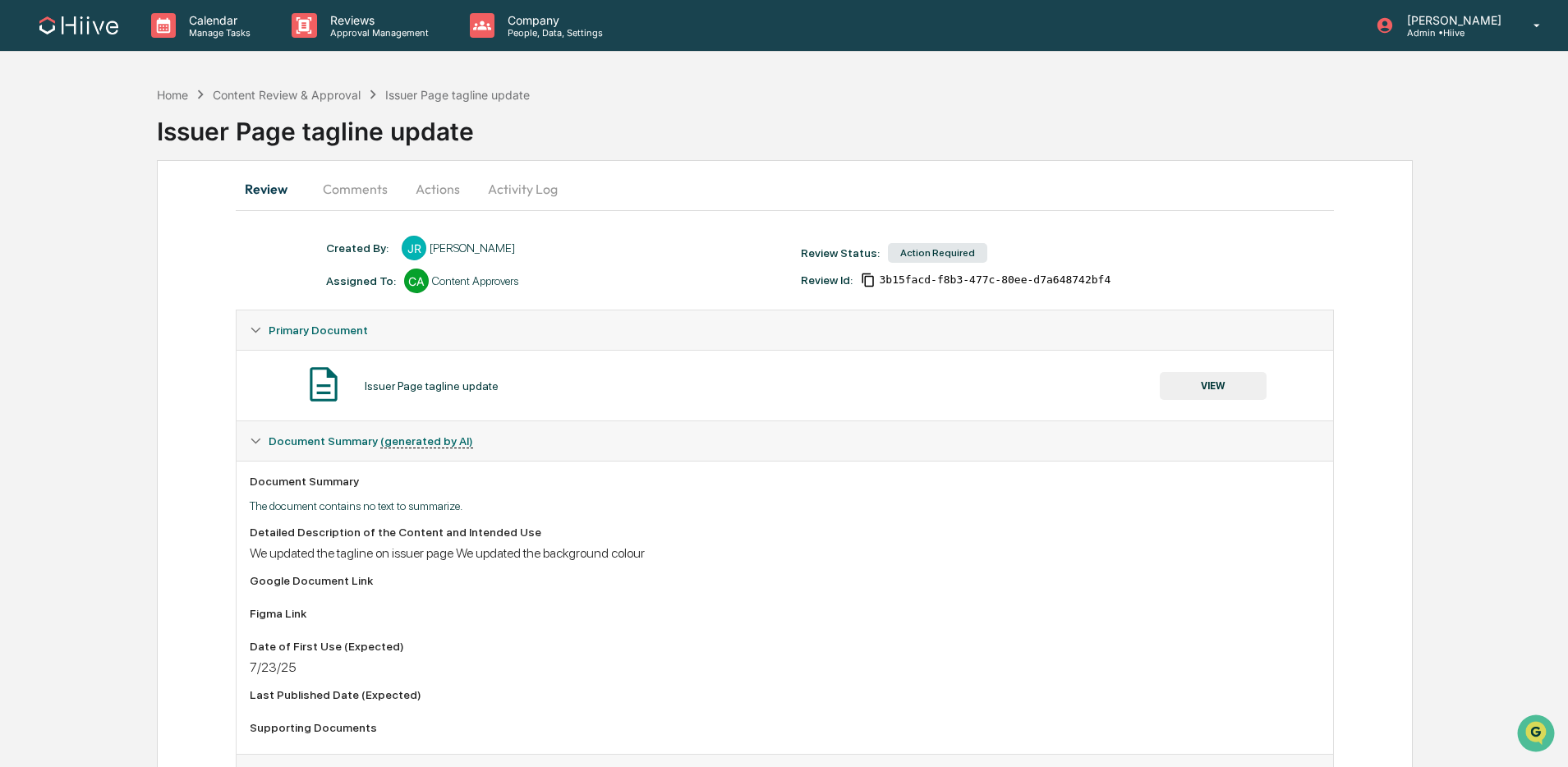
click at [1208, 385] on button "VIEW" at bounding box center [1214, 386] width 107 height 28
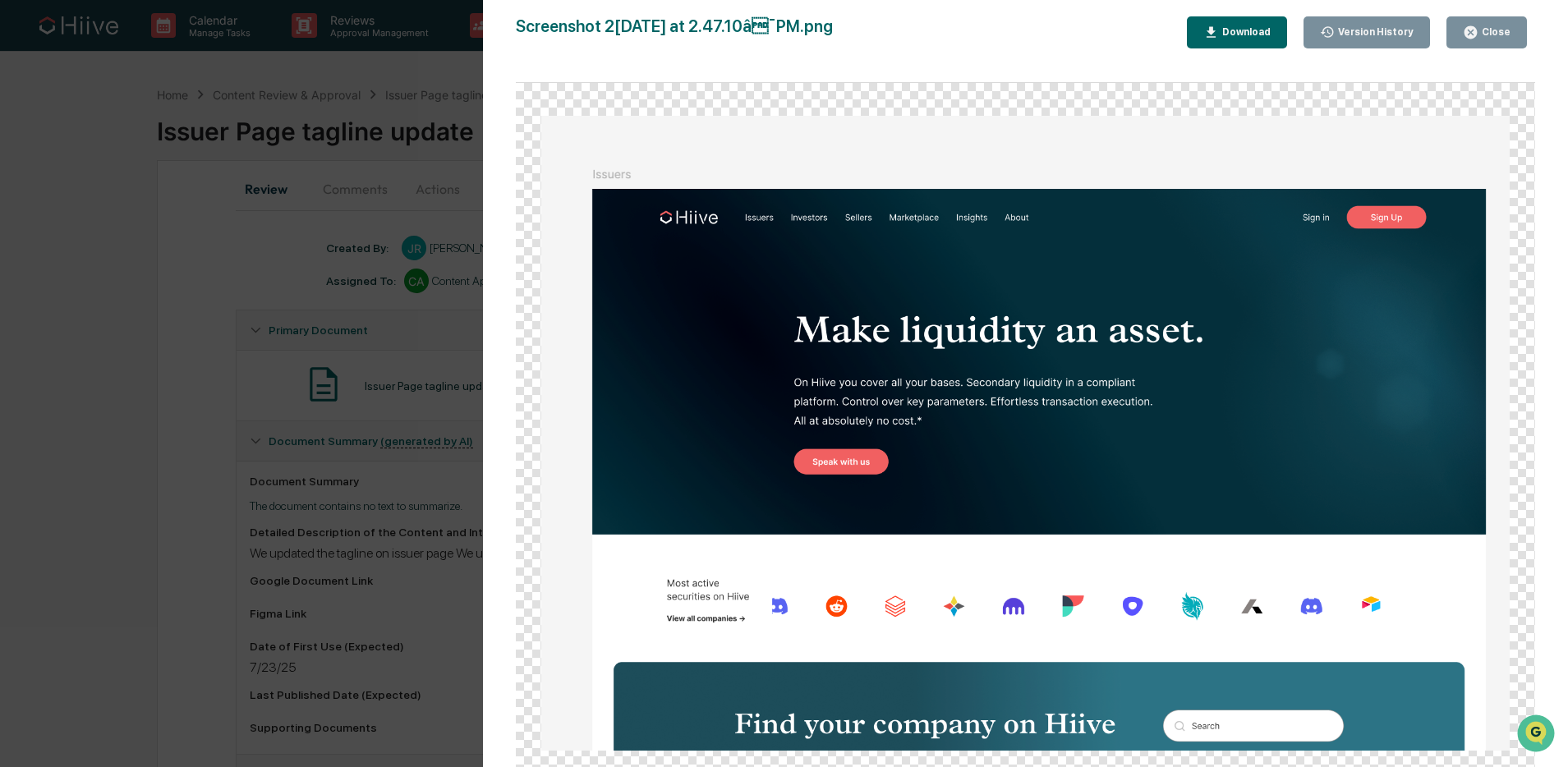
click at [1510, 30] on div "Close" at bounding box center [1494, 32] width 32 height 12
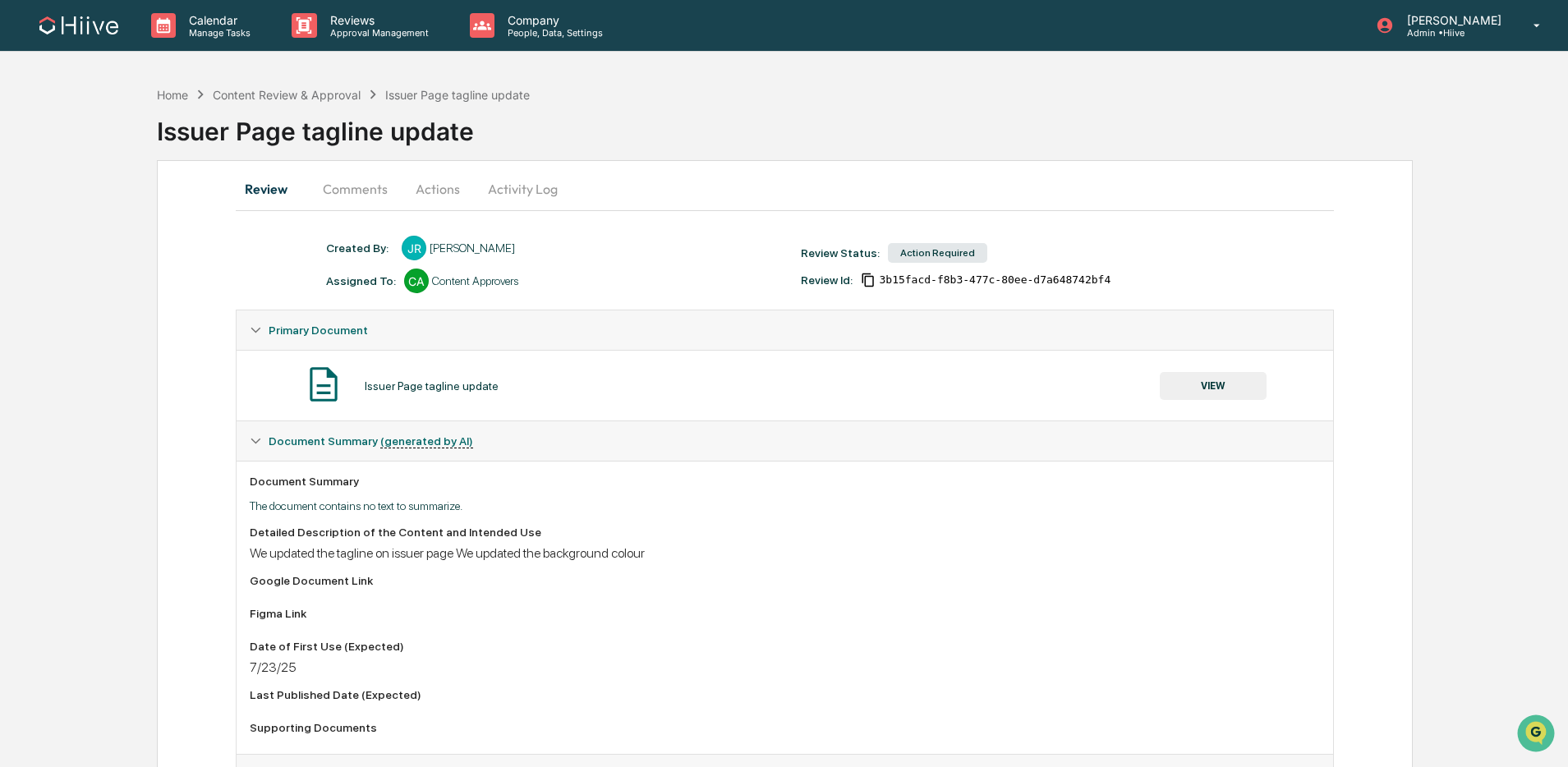
click at [1191, 386] on button "VIEW" at bounding box center [1214, 386] width 107 height 28
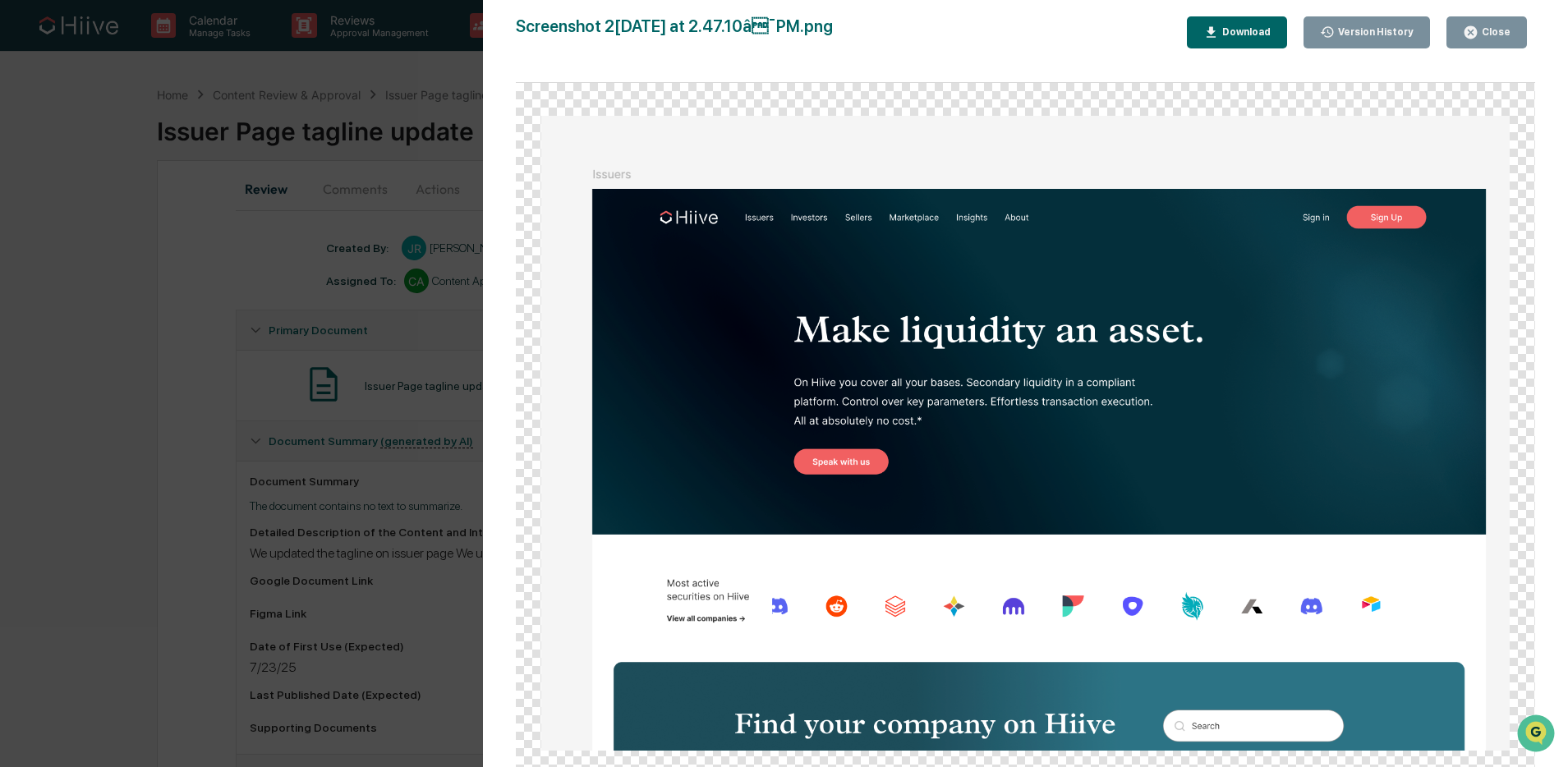
click at [1501, 30] on div "Close" at bounding box center [1494, 32] width 32 height 12
